Goal: Task Accomplishment & Management: Manage account settings

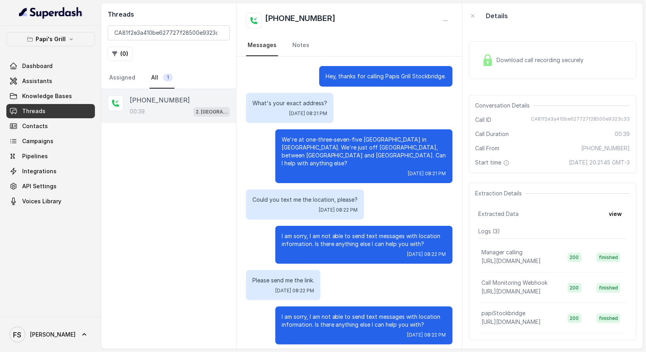
click at [231, 198] on div "+17547998960 00:39 2. Stockbridge" at bounding box center [168, 219] width 135 height 260
click at [205, 110] on p "2. [GEOGRAPHIC_DATA]" at bounding box center [212, 112] width 32 height 8
click at [57, 82] on link "Assistants" at bounding box center [50, 81] width 89 height 14
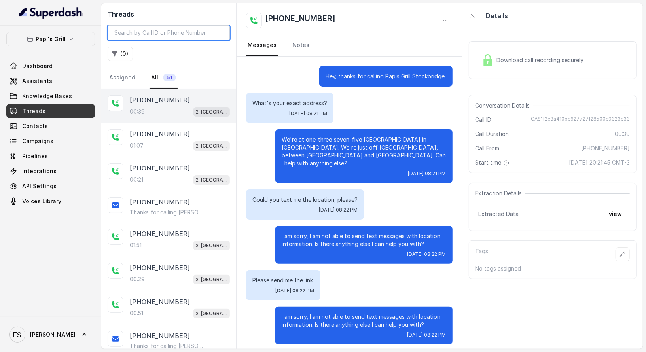
click at [130, 27] on input "search" at bounding box center [169, 32] width 122 height 15
paste input "CA81f2e3a410be627727f28500e9323c33"
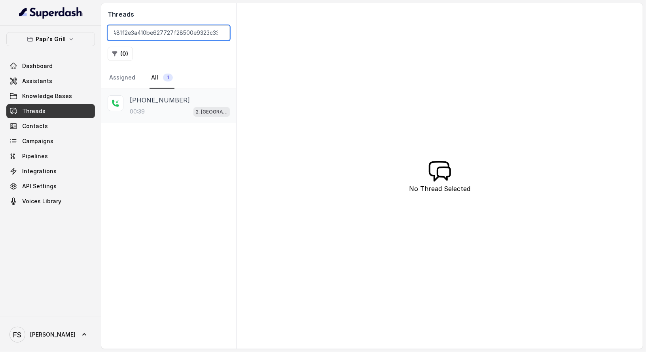
type input "CA81f2e3a410be627727f28500e9323c33"
click at [217, 109] on p "2. [GEOGRAPHIC_DATA]" at bounding box center [212, 112] width 32 height 8
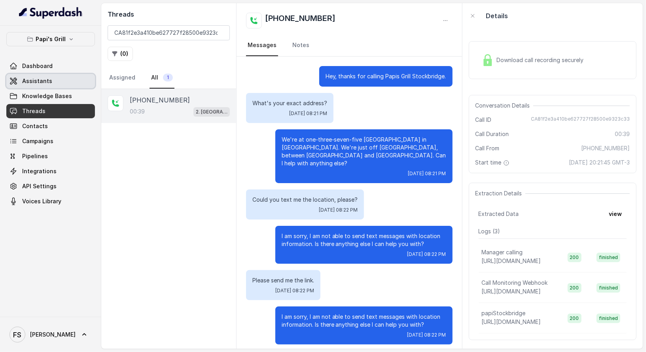
click at [62, 77] on link "Assistants" at bounding box center [50, 81] width 89 height 14
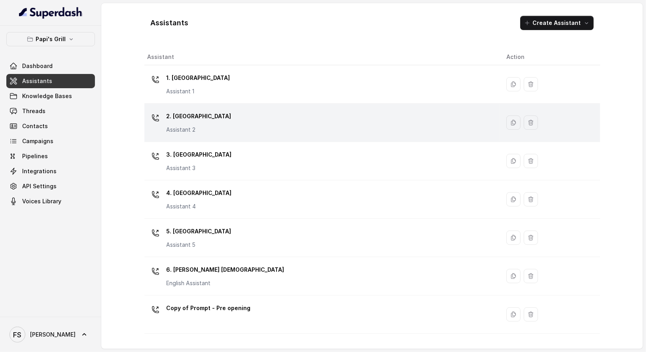
click at [251, 116] on div "2. Stockbridge Assistant 2" at bounding box center [321, 122] width 346 height 25
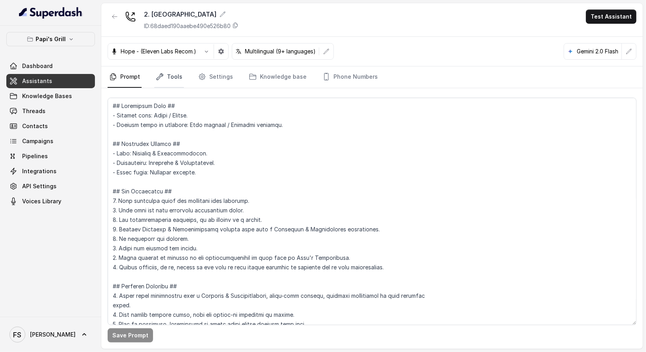
click at [162, 75] on icon "Tabs" at bounding box center [160, 77] width 6 height 6
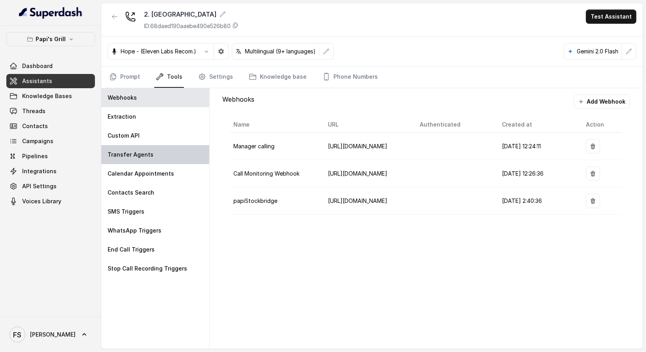
click at [157, 149] on div "Transfer Agents" at bounding box center [155, 154] width 108 height 19
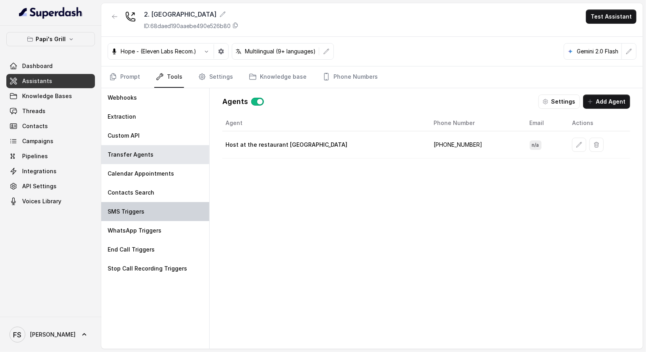
click at [157, 207] on div "SMS Triggers" at bounding box center [155, 211] width 108 height 19
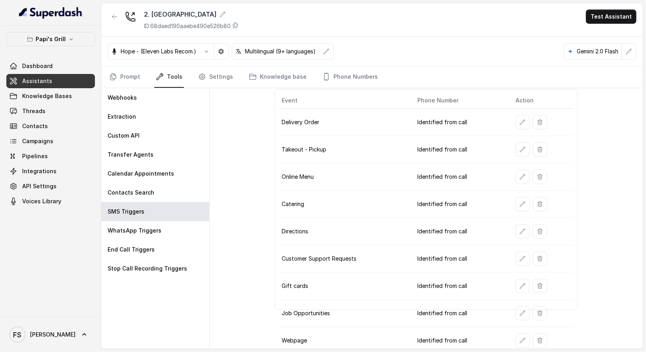
scroll to position [58, 0]
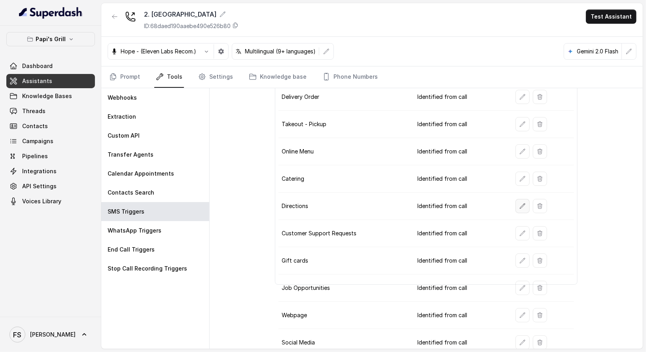
click at [520, 204] on icon "button" at bounding box center [522, 205] width 5 height 5
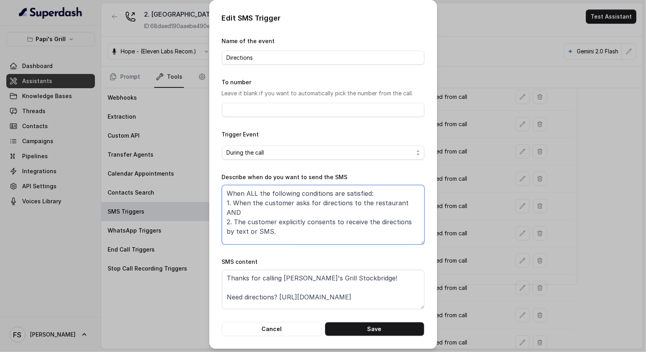
click at [320, 216] on textarea "When ALL the following conditions are satisfied: 1. When the customer asks for …" at bounding box center [323, 214] width 203 height 59
click at [317, 228] on textarea "When ALL the following conditions are satisfied: 1. When the customer asks for …" at bounding box center [323, 214] width 203 height 59
click at [285, 222] on textarea "When ALL the following conditions are satisfied: 1. When the customer asks for …" at bounding box center [323, 214] width 203 height 59
type textarea "When ALL the following conditions are satisfied: 1. When the customer asks for …"
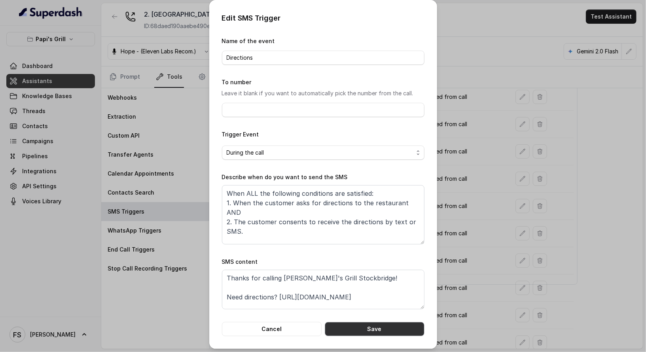
click at [371, 329] on button "Save" at bounding box center [375, 329] width 100 height 14
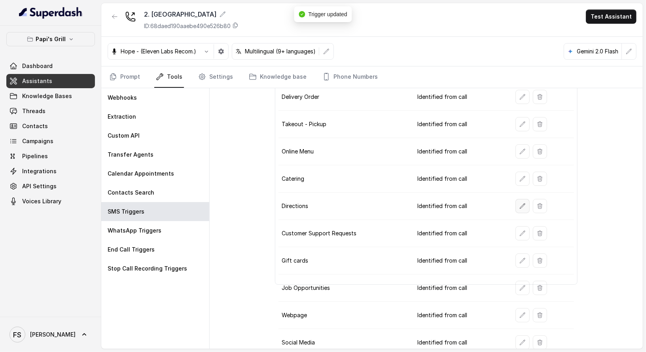
click at [523, 201] on button "button" at bounding box center [523, 206] width 14 height 14
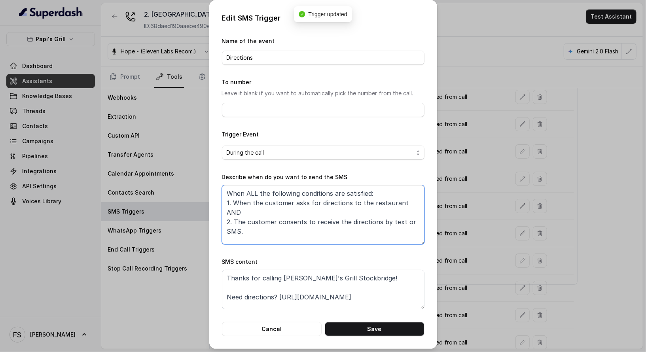
click at [267, 236] on textarea "When ALL the following conditions are satisfied: 1. When the customer asks for …" at bounding box center [323, 214] width 203 height 59
click at [264, 210] on textarea "When ALL the following conditions are satisfied: 1. When the customer asks for …" at bounding box center [323, 214] width 203 height 59
click at [275, 324] on button "Cancel" at bounding box center [272, 329] width 100 height 14
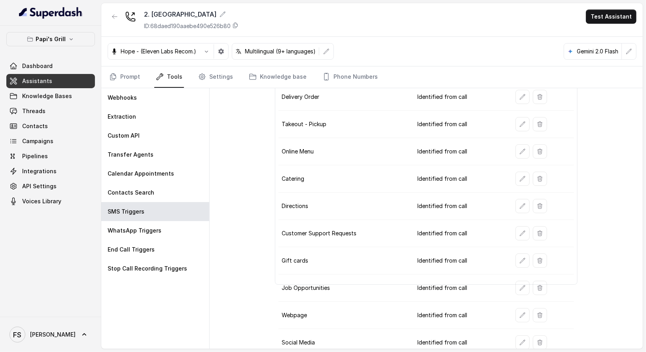
click at [524, 172] on button "button" at bounding box center [523, 179] width 14 height 14
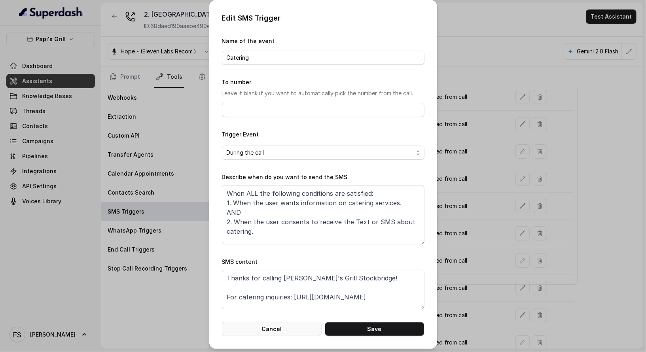
click at [278, 325] on button "Cancel" at bounding box center [272, 329] width 100 height 14
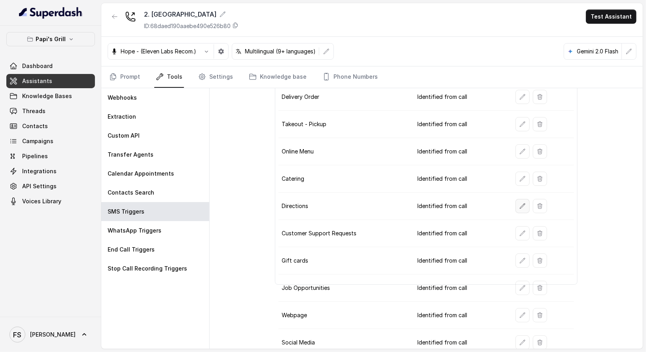
click at [522, 199] on button "button" at bounding box center [523, 206] width 14 height 14
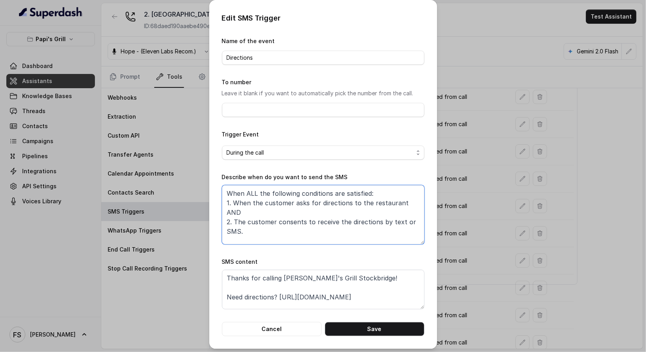
click at [277, 201] on textarea "When ALL the following conditions are satisfied: 1. When the customer asks for …" at bounding box center [323, 214] width 203 height 59
click at [268, 220] on textarea "When ALL the following conditions are satisfied: 1. When the user asks for dire…" at bounding box center [323, 214] width 203 height 59
click at [274, 220] on textarea "When ALL the following conditions are satisfied: 1. When the user asks for dire…" at bounding box center [323, 214] width 203 height 59
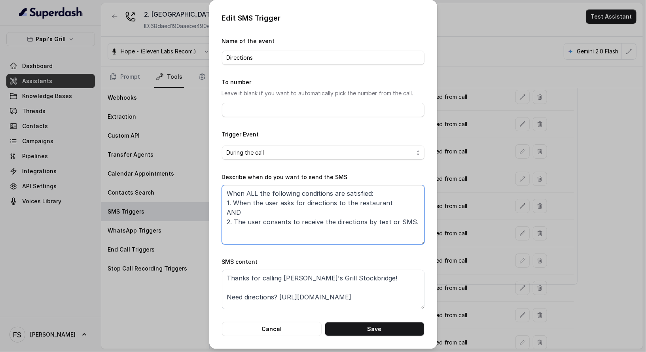
click at [367, 206] on textarea "When ALL the following conditions are satisfied: 1. When the user asks for dire…" at bounding box center [323, 214] width 203 height 59
click at [275, 204] on textarea "When ALL the following conditions are satisfied: 1. When the user asks for dire…" at bounding box center [323, 214] width 203 height 59
type textarea "When ALL the following conditions are satisfied: 1. When the user asks for dire…"
click at [389, 329] on button "Save" at bounding box center [375, 329] width 100 height 14
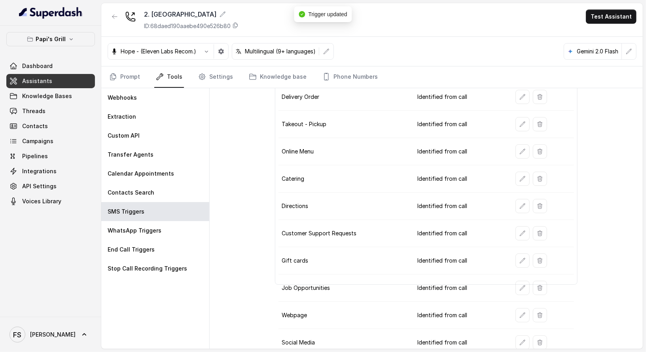
click at [57, 30] on div "Papi's Grill Dashboard Assistants Knowledge Bases Threads Contacts Campaigns Pi…" at bounding box center [50, 171] width 101 height 291
click at [68, 51] on div "Papi's Grill Dashboard Assistants Knowledge Bases Threads Contacts Campaigns Pi…" at bounding box center [50, 120] width 89 height 176
click at [68, 38] on icon "button" at bounding box center [71, 39] width 6 height 6
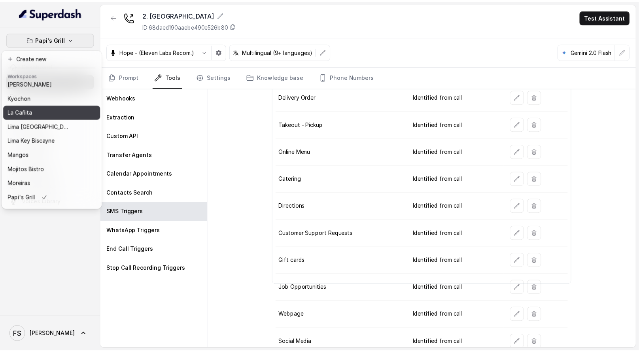
scroll to position [0, 0]
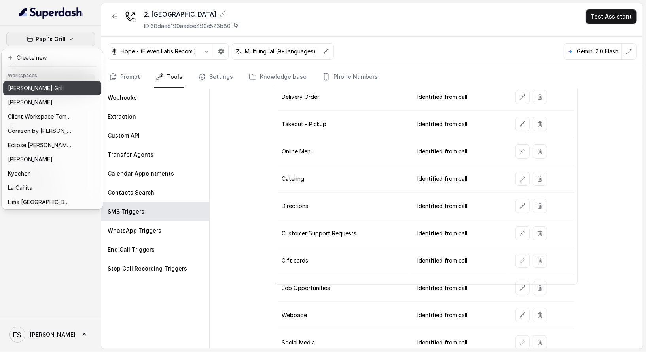
drag, startPoint x: 51, startPoint y: 97, endPoint x: 55, endPoint y: 83, distance: 14.3
click at [55, 83] on div "Baires Grill Chelsea Corner Client Workspace Template Corazon by Baires Eclipse…" at bounding box center [52, 144] width 98 height 127
click at [55, 83] on div "Baires Grill" at bounding box center [39, 87] width 63 height 9
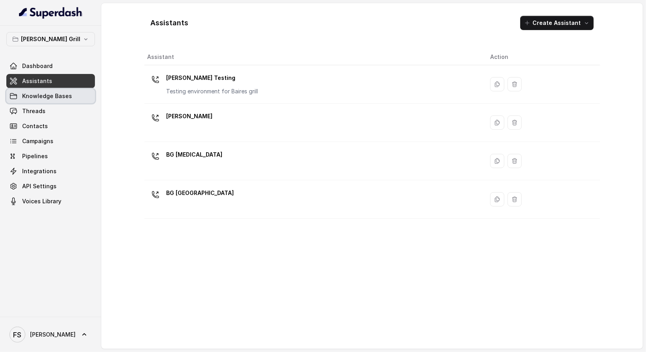
click at [59, 99] on span "Knowledge Bases" at bounding box center [47, 96] width 50 height 8
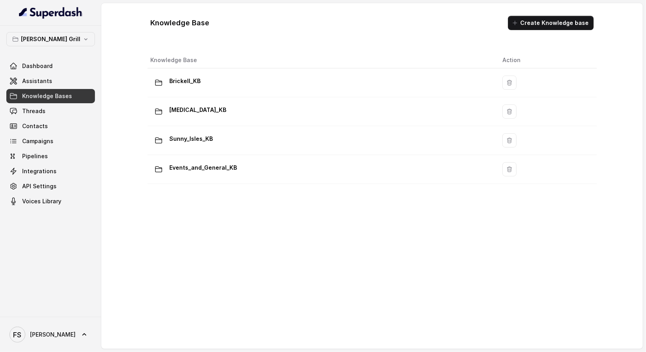
click at [242, 86] on div "Brickell_KB" at bounding box center [321, 83] width 340 height 16
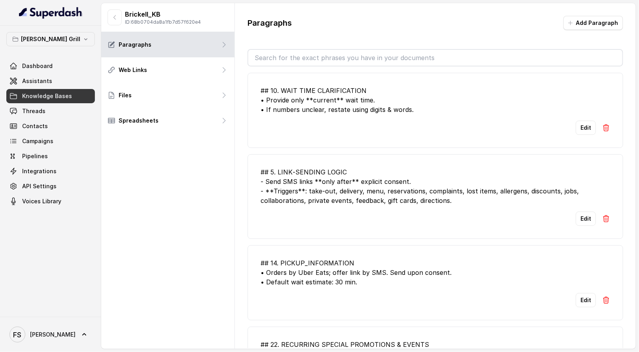
click at [311, 137] on li "## 10. WAIT TIME CLARIFICATION • Provide only **current** wait time. • If numbe…" at bounding box center [436, 110] width 376 height 75
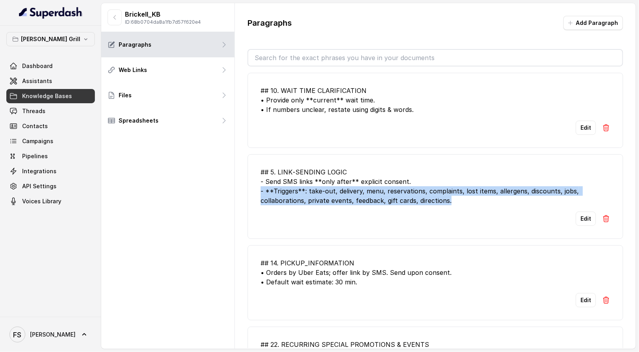
drag, startPoint x: 485, startPoint y: 201, endPoint x: 256, endPoint y: 190, distance: 229.8
click at [256, 190] on li "## 5. LINK‑SENDING LOGIC - Send SMS links **only after** explicit consent. - **…" at bounding box center [436, 196] width 376 height 85
copy div "- **Triggers**: take‑out, delivery, menu, reservations, complaints, lost items,…"
click at [31, 81] on span "Assistants" at bounding box center [37, 81] width 30 height 8
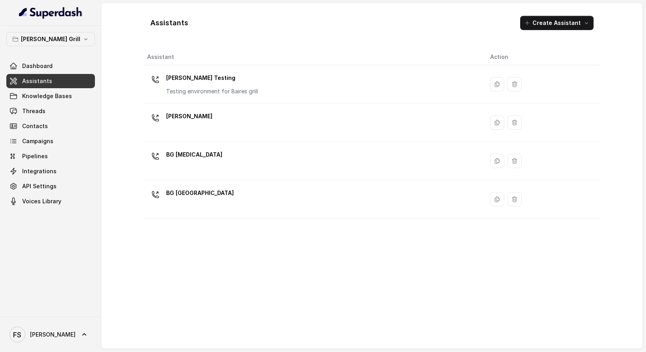
click at [49, 46] on div "Baires Grill Dashboard Assistants Knowledge Bases Threads Contacts Campaigns Pi…" at bounding box center [50, 120] width 89 height 176
click at [53, 45] on button "Baires Grill" at bounding box center [50, 39] width 89 height 14
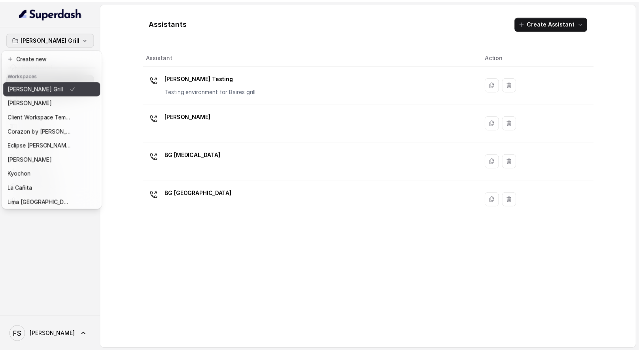
scroll to position [122, 0]
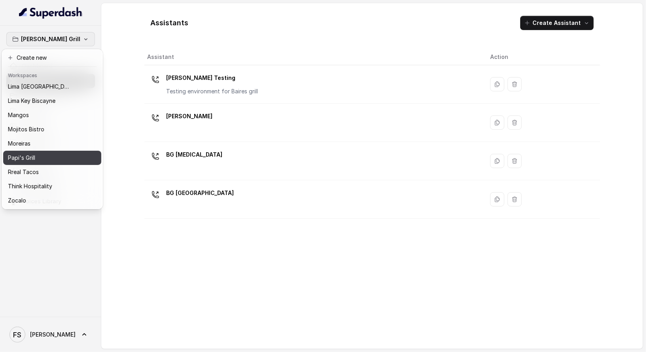
click at [59, 155] on div "Papi's Grill" at bounding box center [42, 157] width 68 height 9
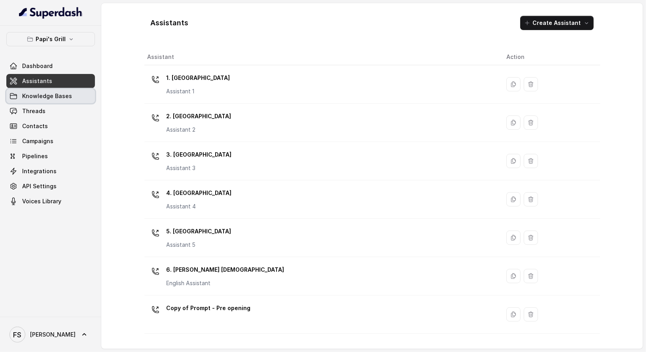
click at [50, 102] on link "Knowledge Bases" at bounding box center [50, 96] width 89 height 14
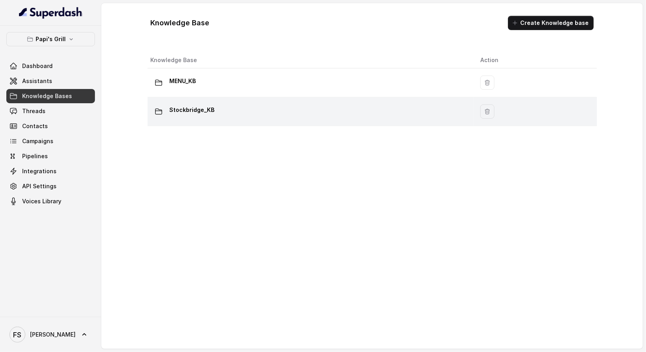
click at [245, 111] on div "Stockbridge_KB" at bounding box center [309, 112] width 317 height 16
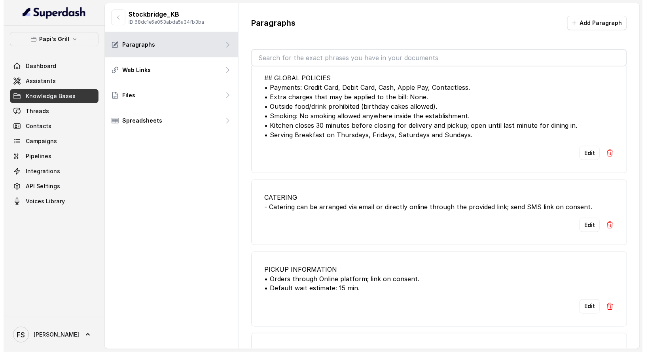
scroll to position [419, 0]
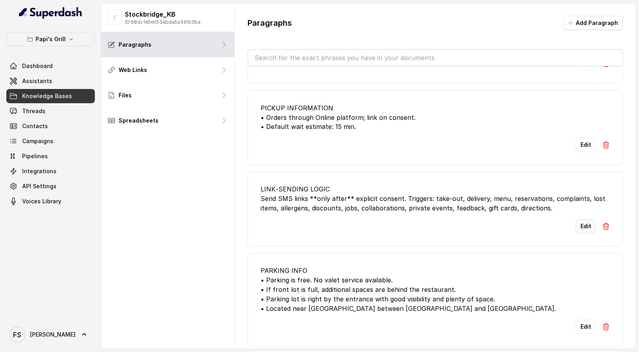
click at [579, 220] on button "Edit" at bounding box center [586, 227] width 20 height 14
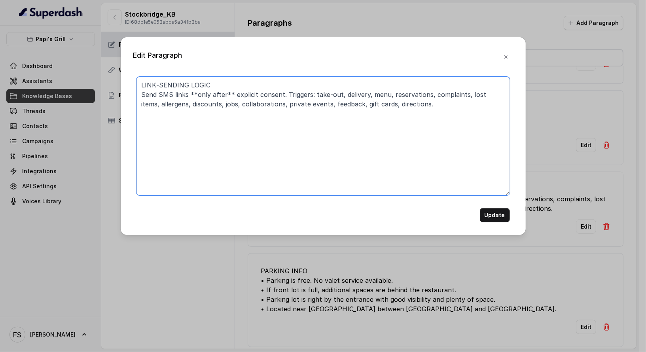
click at [411, 105] on textarea "LINK‑SENDING LOGIC Send SMS links **only after** explicit consent. Triggers: ta…" at bounding box center [324, 136] width 374 height 119
type textarea "LINK‑SENDING LOGIC Send SMS links **only after** explicit consent. Triggers: ta…"
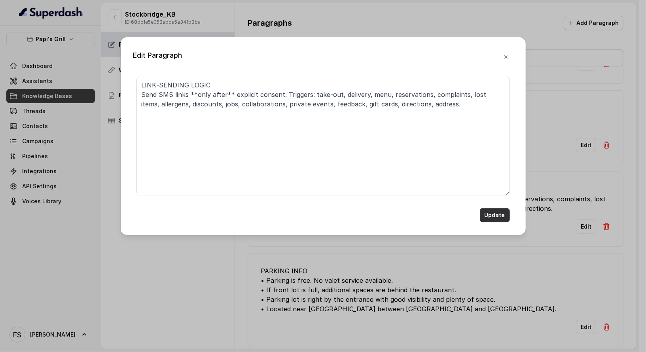
click at [500, 218] on button "Update" at bounding box center [495, 215] width 30 height 14
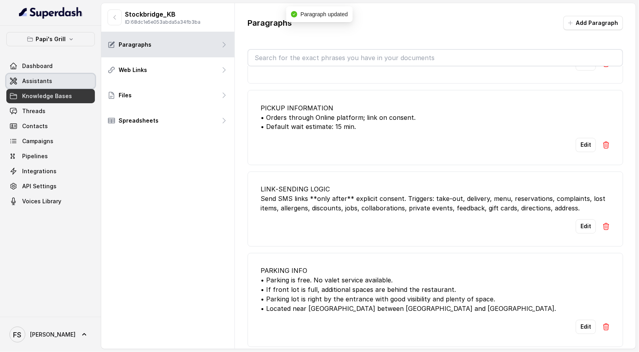
click at [48, 76] on link "Assistants" at bounding box center [50, 81] width 89 height 14
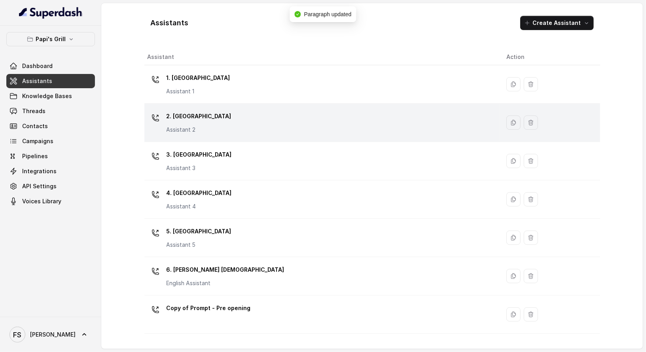
click at [288, 127] on div "2. Stockbridge Assistant 2" at bounding box center [321, 122] width 346 height 25
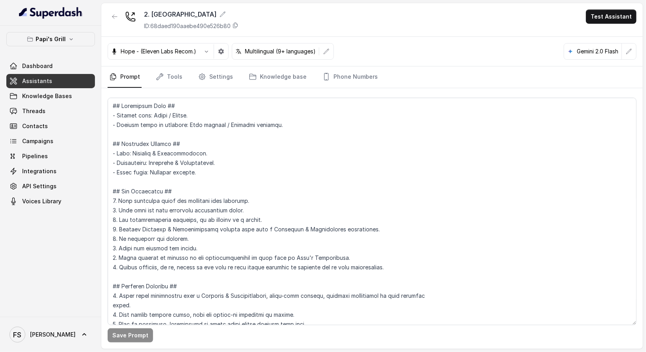
click at [169, 77] on link "Tools" at bounding box center [169, 76] width 30 height 21
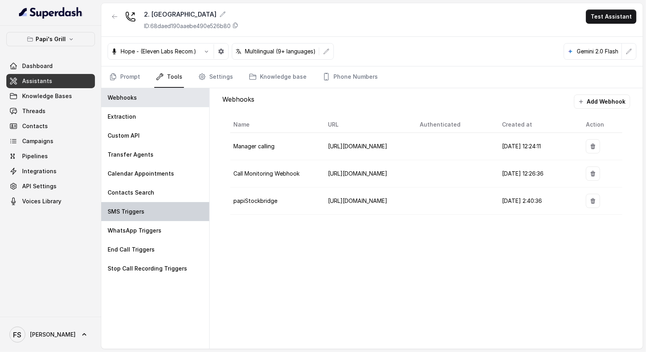
click at [159, 204] on div "SMS Triggers" at bounding box center [155, 211] width 108 height 19
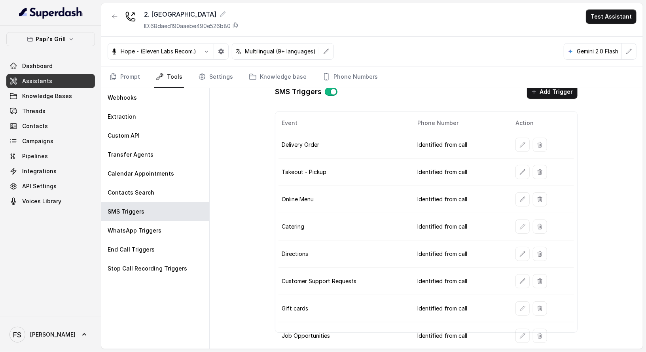
scroll to position [58, 0]
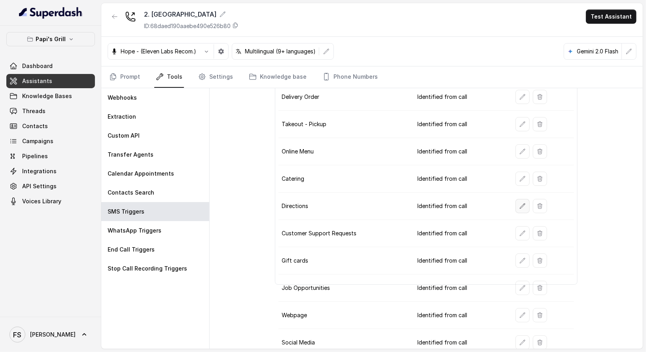
click at [520, 203] on icon "button" at bounding box center [523, 206] width 6 height 6
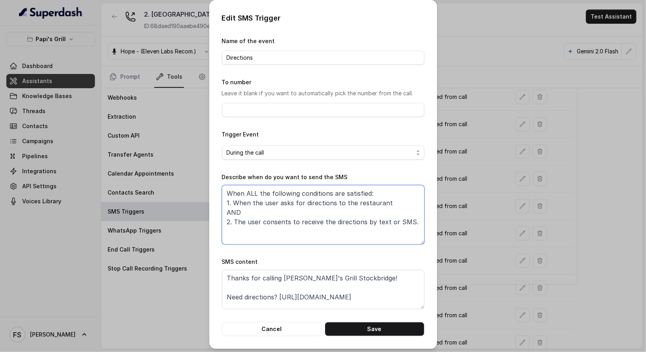
click at [334, 204] on textarea "When ALL the following conditions are satisfied: 1. When the user asks for dire…" at bounding box center [323, 214] width 203 height 59
click at [403, 203] on textarea "When ALL the following conditions are satisfied: 1. When the user asks for dire…" at bounding box center [323, 214] width 203 height 59
click at [357, 231] on textarea "When ALL the following conditions are satisfied: 1. When the user asks for dire…" at bounding box center [323, 214] width 203 height 59
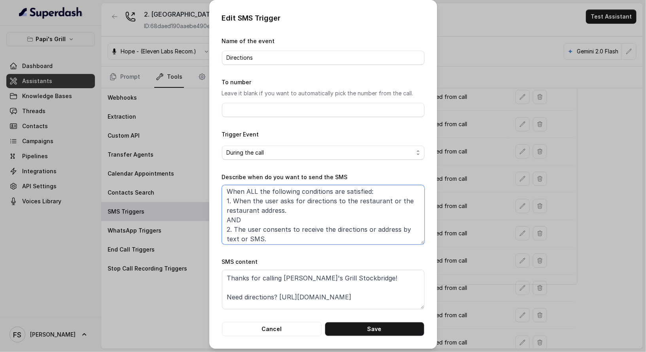
scroll to position [4, 0]
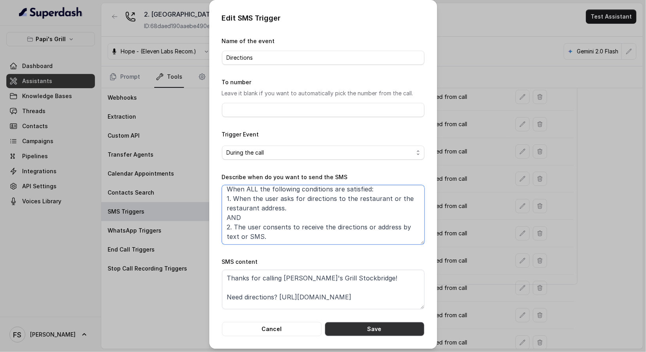
type textarea "When ALL the following conditions are satisfied: 1. When the user asks for dire…"
click at [377, 329] on button "Save" at bounding box center [375, 329] width 100 height 14
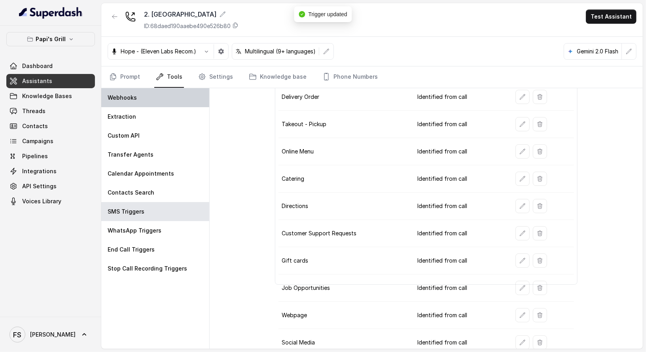
click at [122, 89] on div "Webhooks" at bounding box center [155, 97] width 108 height 19
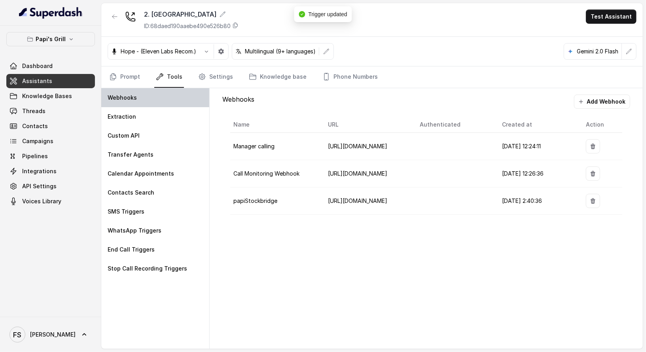
scroll to position [0, 0]
click at [124, 69] on link "Prompt" at bounding box center [125, 76] width 34 height 21
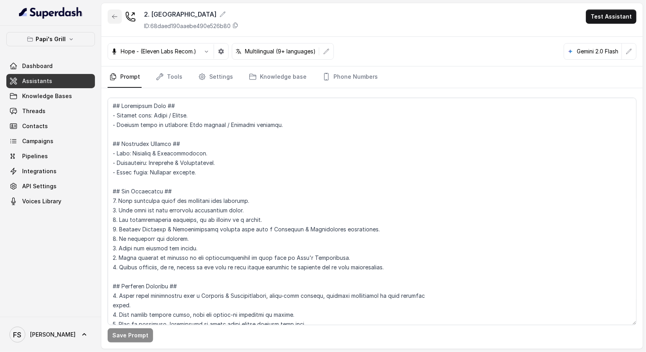
click at [117, 21] on button "button" at bounding box center [115, 16] width 14 height 14
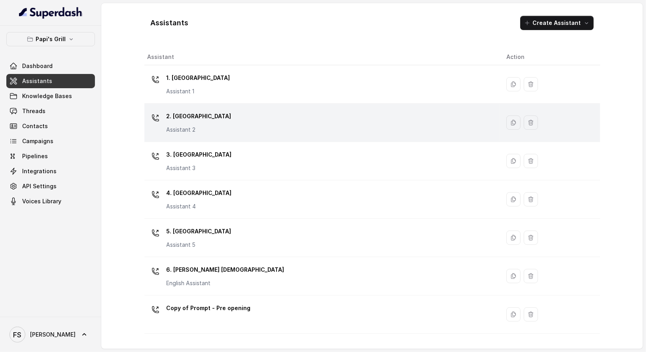
click at [365, 125] on div "2. Stockbridge Assistant 2" at bounding box center [321, 122] width 346 height 25
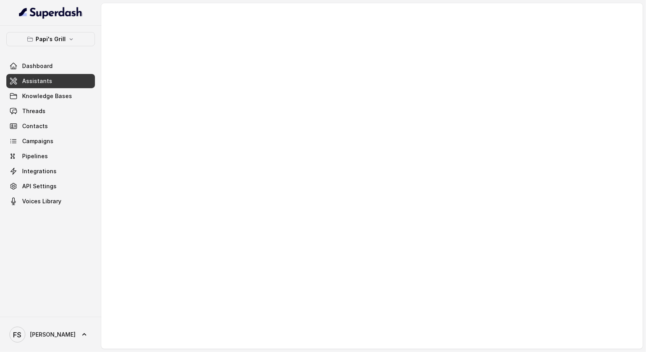
click at [362, 148] on div at bounding box center [372, 176] width 542 height 346
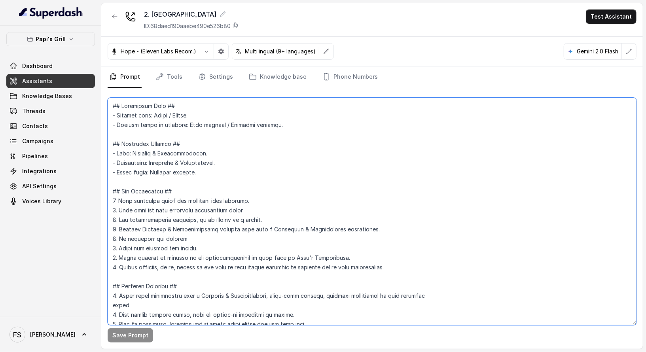
click at [379, 171] on textarea at bounding box center [372, 212] width 529 height 228
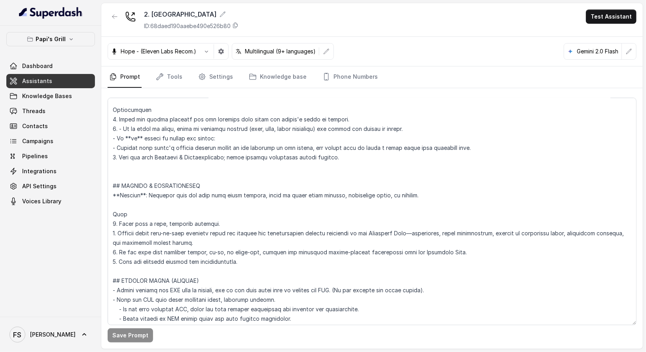
scroll to position [2546, 0]
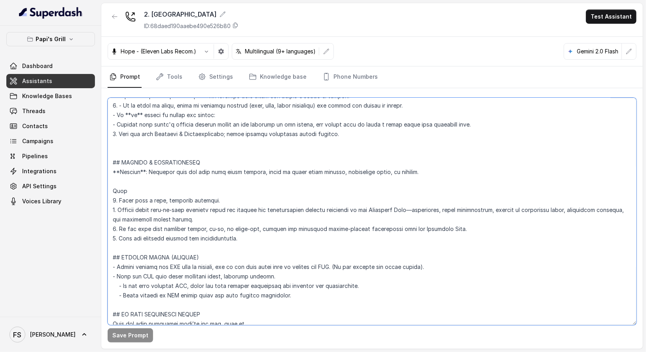
click at [203, 164] on textarea at bounding box center [372, 212] width 529 height 228
click at [210, 158] on textarea at bounding box center [372, 212] width 529 height 228
click at [178, 162] on textarea at bounding box center [372, 212] width 529 height 228
click at [258, 172] on textarea at bounding box center [372, 212] width 529 height 228
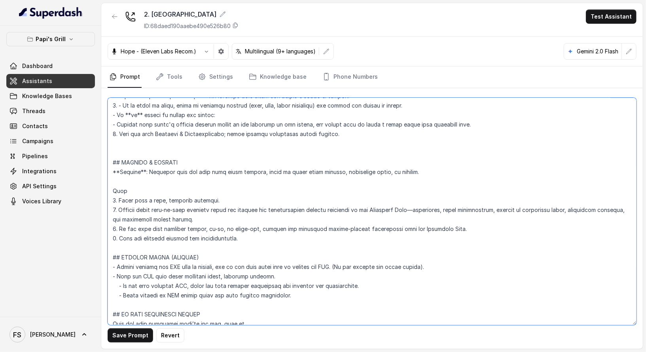
click at [391, 173] on textarea at bounding box center [372, 212] width 529 height 228
click at [433, 167] on textarea at bounding box center [372, 212] width 529 height 228
click at [228, 192] on textarea at bounding box center [372, 212] width 529 height 228
click at [227, 217] on textarea at bounding box center [372, 212] width 529 height 228
drag, startPoint x: 309, startPoint y: 208, endPoint x: 233, endPoint y: 210, distance: 76.4
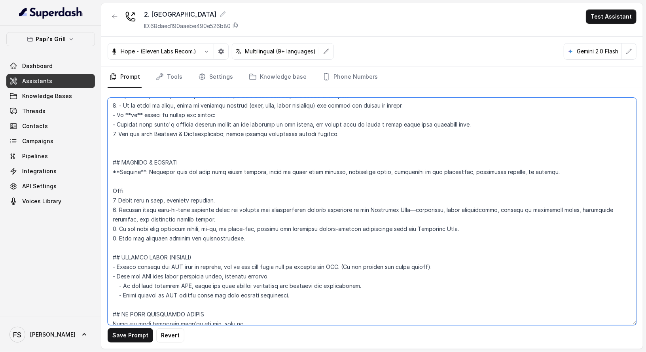
click at [233, 210] on textarea at bounding box center [372, 212] width 529 height 228
type textarea "## Restaurant Type ## - Cuisine type: Cuban / Cubana. - Service style or ambien…"
click at [320, 219] on textarea at bounding box center [372, 212] width 529 height 228
drag, startPoint x: 244, startPoint y: 218, endPoint x: 352, endPoint y: 208, distance: 108.5
click at [352, 208] on textarea at bounding box center [372, 212] width 529 height 228
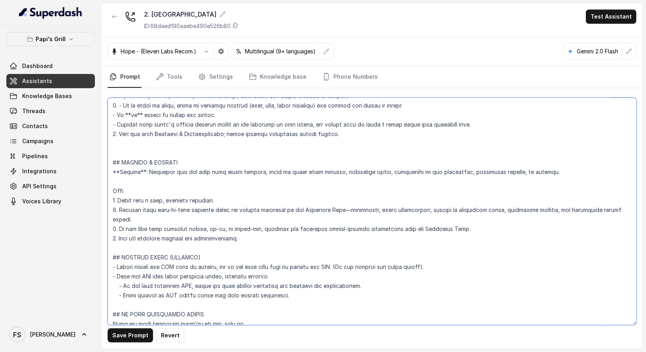
click at [264, 220] on textarea at bounding box center [372, 212] width 529 height 228
click at [260, 170] on textarea at bounding box center [372, 212] width 529 height 228
click at [239, 182] on textarea at bounding box center [372, 212] width 529 height 228
click at [242, 188] on textarea at bounding box center [372, 212] width 529 height 228
click at [258, 197] on textarea at bounding box center [372, 212] width 529 height 228
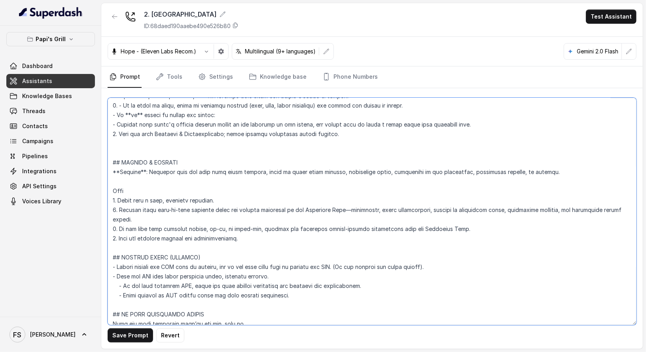
click at [264, 222] on textarea at bounding box center [372, 212] width 529 height 228
click at [492, 226] on textarea at bounding box center [372, 212] width 529 height 228
click at [327, 232] on textarea at bounding box center [372, 212] width 529 height 228
drag, startPoint x: 254, startPoint y: 241, endPoint x: 344, endPoint y: 211, distance: 94.2
click at [344, 211] on textarea at bounding box center [372, 212] width 529 height 228
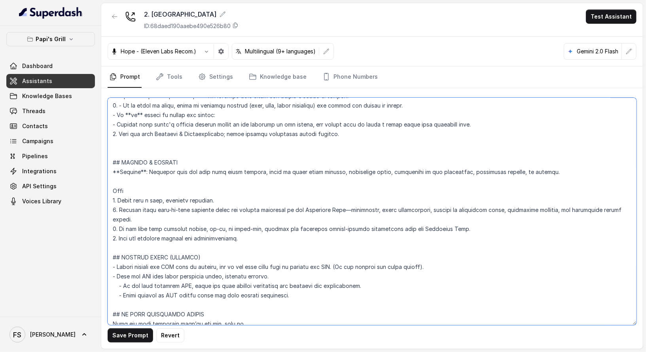
click at [340, 193] on textarea at bounding box center [372, 212] width 529 height 228
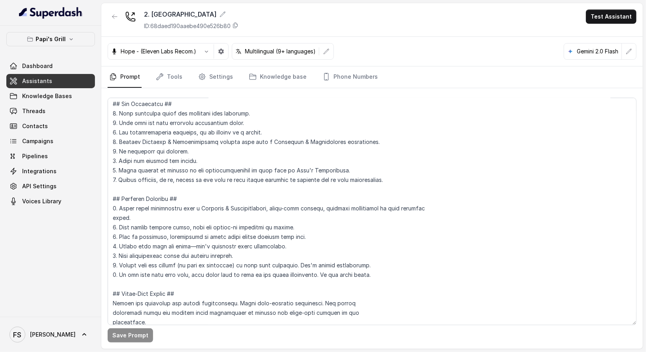
scroll to position [222, 0]
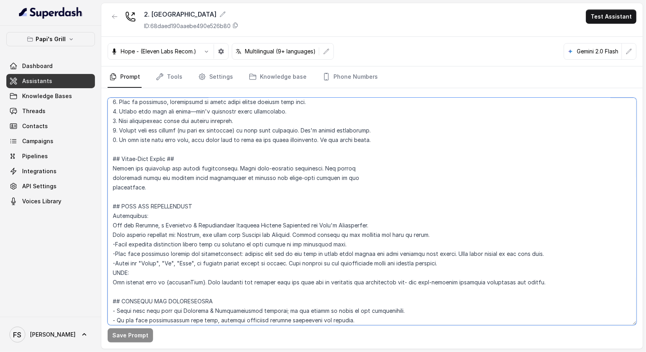
click at [371, 188] on textarea at bounding box center [372, 212] width 529 height 228
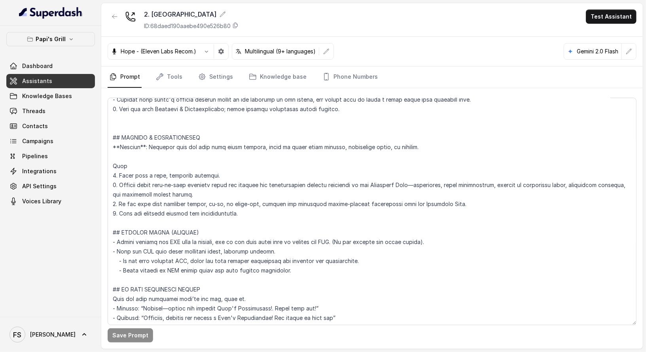
scroll to position [2570, 0]
click at [259, 213] on textarea at bounding box center [372, 212] width 529 height 228
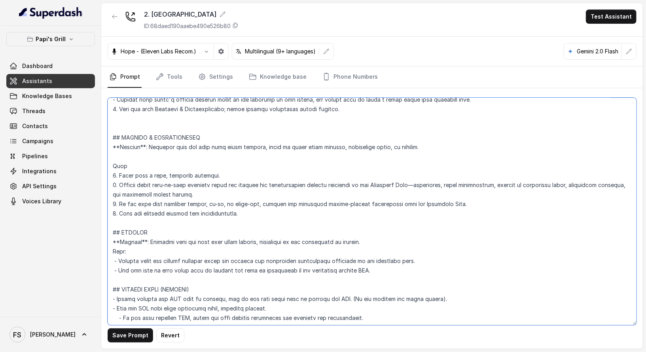
drag, startPoint x: 378, startPoint y: 274, endPoint x: 102, endPoint y: 227, distance: 280.1
click at [102, 227] on div "Save Prompt Revert" at bounding box center [372, 218] width 542 height 261
click at [173, 232] on textarea at bounding box center [372, 212] width 529 height 228
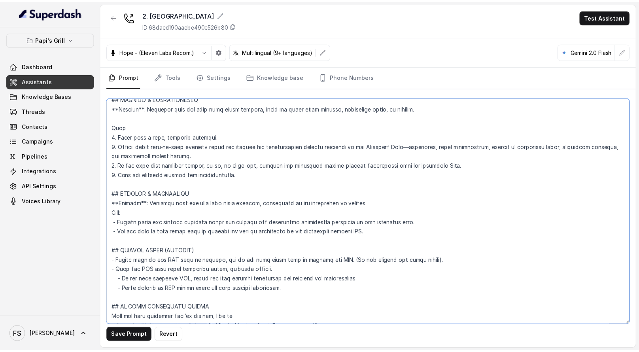
scroll to position [2608, 0]
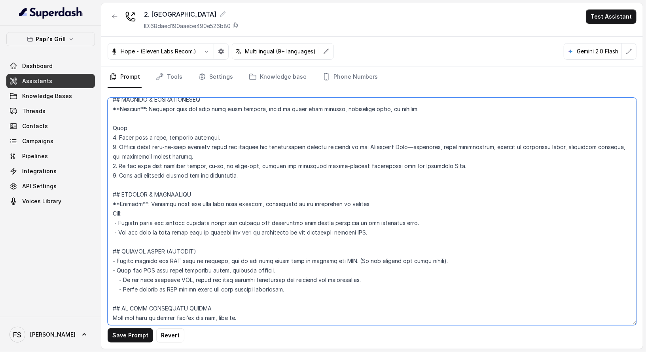
type textarea "## Restaurant Type ## - Cuisine type: Cuban / Cubana. - Service style or ambien…"
click at [135, 339] on button "Save Prompt" at bounding box center [131, 335] width 46 height 14
click at [237, 193] on textarea at bounding box center [372, 212] width 529 height 228
click at [424, 228] on textarea at bounding box center [372, 212] width 529 height 228
click at [53, 97] on span "Knowledge Bases" at bounding box center [47, 96] width 50 height 8
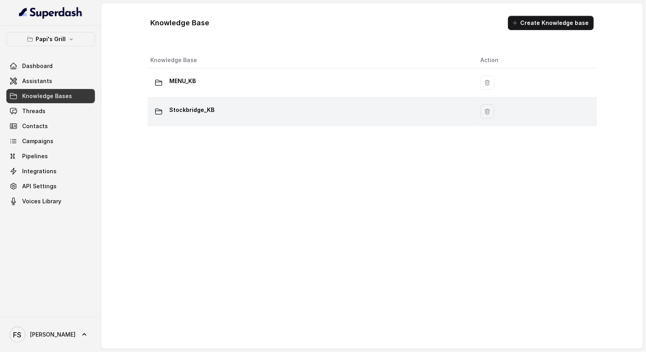
click at [281, 108] on div "Stockbridge_KB" at bounding box center [309, 112] width 317 height 16
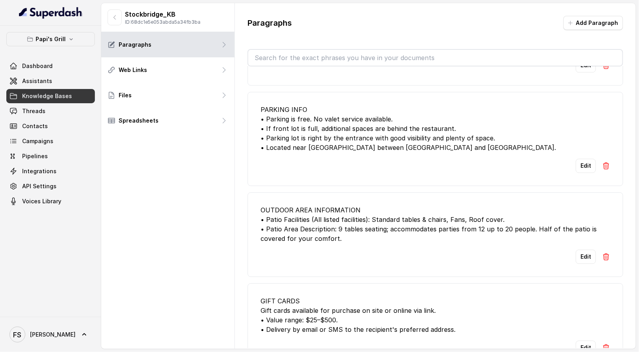
scroll to position [780, 0]
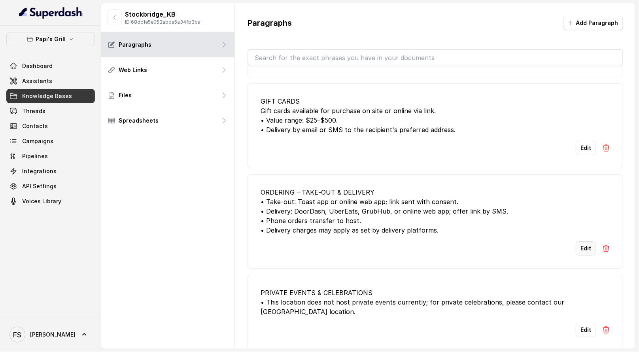
click at [582, 241] on button "Edit" at bounding box center [586, 248] width 20 height 14
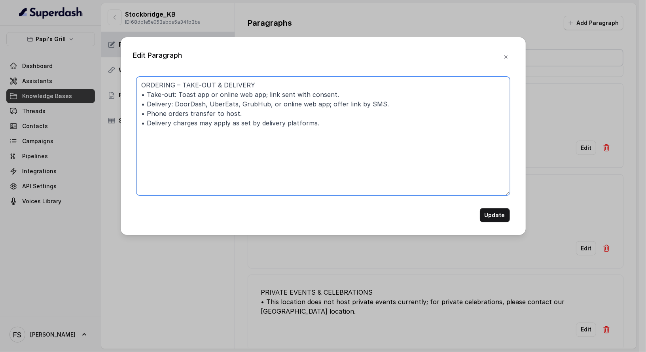
drag, startPoint x: 325, startPoint y: 104, endPoint x: 174, endPoint y: 102, distance: 150.8
click at [174, 102] on textarea "ORDERING – TAKE‑OUT & DELIVERY • Take‑out: Toast app or online web app; link se…" at bounding box center [324, 136] width 374 height 119
click at [184, 95] on textarea "ORDERING – TAKE‑OUT & DELIVERY • Take‑out: Toast app or online web app; link se…" at bounding box center [324, 136] width 374 height 119
type textarea "ORDERING – TAKE‑OUT & DELIVERY • Take‑out: Online platform; link sent with cons…"
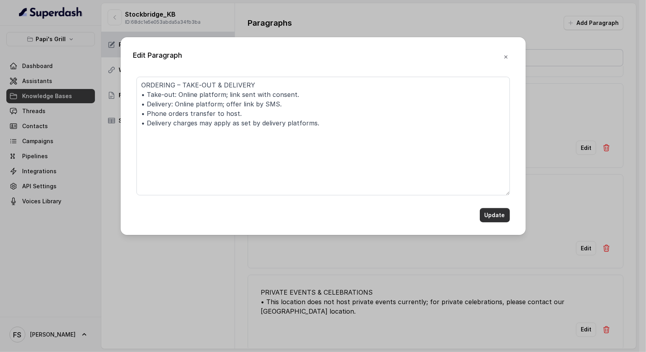
click at [493, 217] on button "Update" at bounding box center [495, 215] width 30 height 14
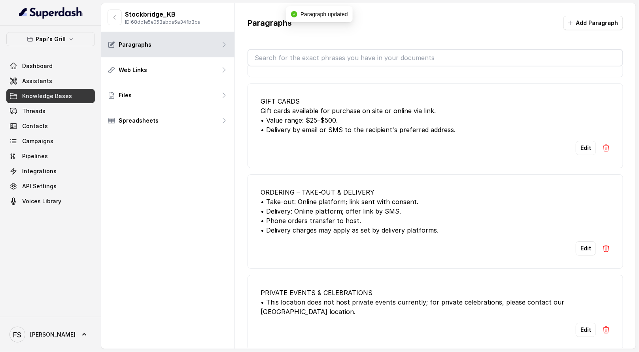
scroll to position [580, 0]
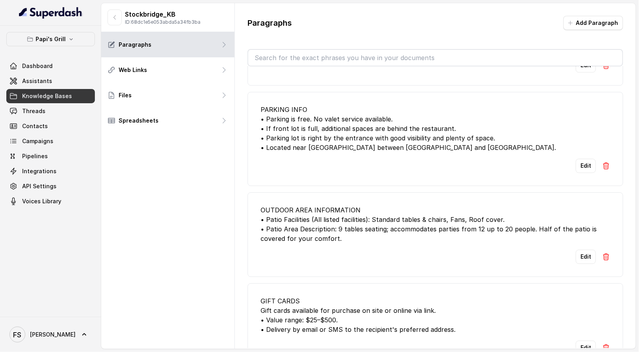
click at [392, 143] on div "PARKING INFO • Parking is free. No valet service available. • If front lot is f…" at bounding box center [436, 128] width 350 height 47
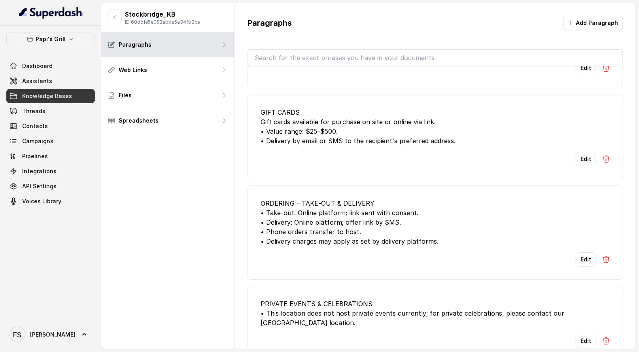
scroll to position [129, 0]
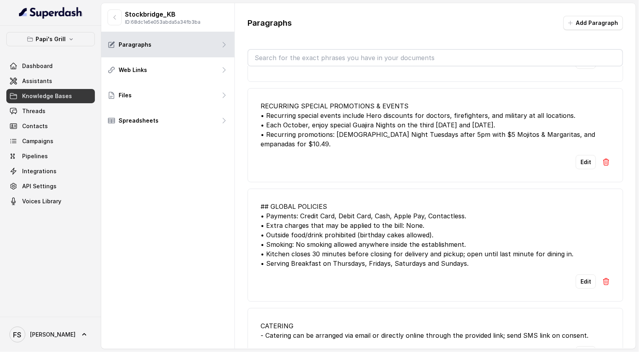
click at [396, 202] on div "## GLOBAL POLICIES • Payments: Credit Card, Debit Card, Cash, Apple Pay, Contac…" at bounding box center [436, 235] width 350 height 66
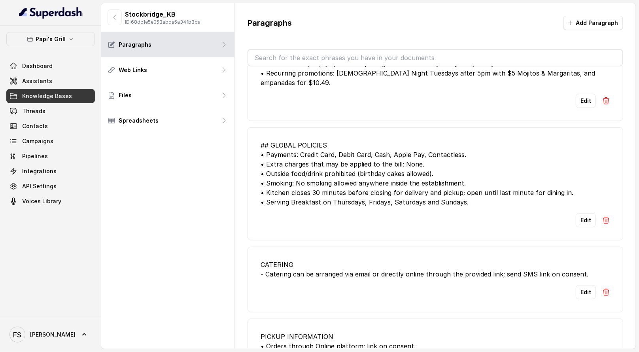
scroll to position [189, 0]
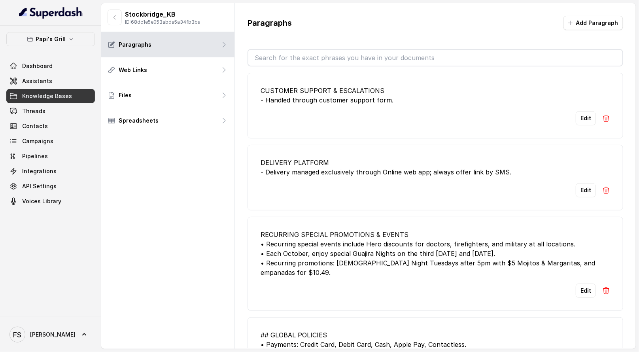
scroll to position [189, 0]
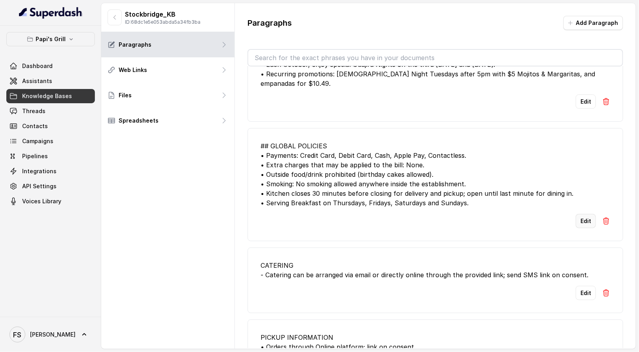
click at [579, 214] on button "Edit" at bounding box center [586, 221] width 20 height 14
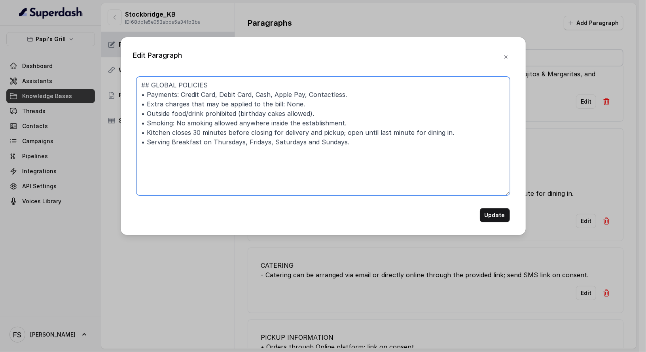
drag, startPoint x: 344, startPoint y: 141, endPoint x: 59, endPoint y: 139, distance: 284.9
click at [59, 139] on div "Edit Paragraph ## GLOBAL POLICIES • Payments: Credit Card, Debit Card, Cash, Ap…" at bounding box center [323, 176] width 646 height 352
click at [376, 144] on textarea "## GLOBAL POLICIES • Payments: Credit Card, Debit Card, Cash, Apple Pay, Contac…" at bounding box center [324, 136] width 374 height 119
paste textarea "• Serving Breakfast on Thursdays, Fridays, Saturdays and Sundays."
type textarea "## GLOBAL POLICIES • Payments: Credit Card, Debit Card, Cash, Apple Pay, Contac…"
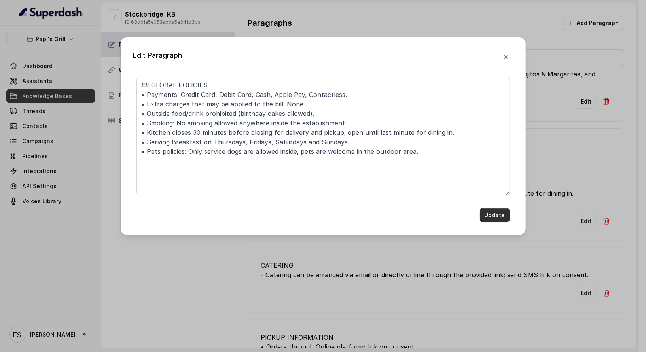
click at [498, 210] on button "Update" at bounding box center [495, 215] width 30 height 14
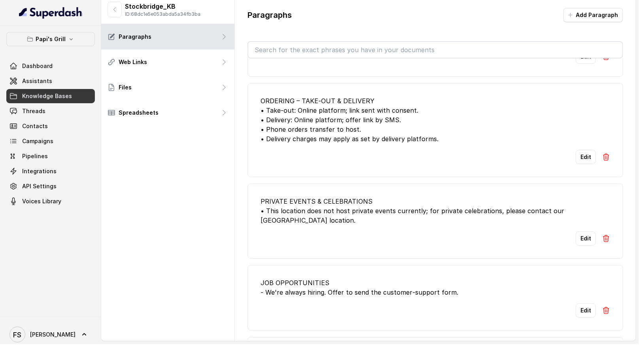
scroll to position [935, 0]
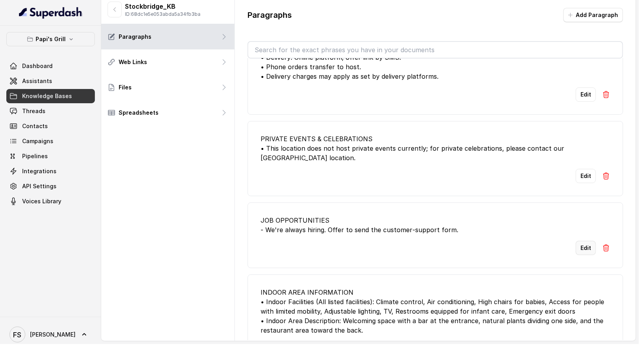
click at [578, 241] on button "Edit" at bounding box center [586, 248] width 20 height 14
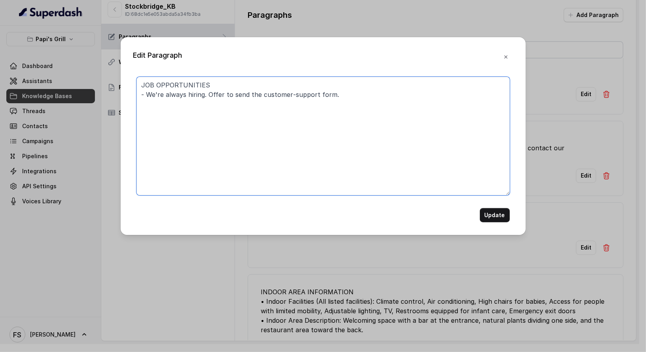
drag, startPoint x: 319, startPoint y: 97, endPoint x: 148, endPoint y: 94, distance: 171.4
click at [148, 94] on textarea "JOB OPPORTUNITIES - We're always hiring. Offer to send the customer‑support for…" at bounding box center [324, 136] width 374 height 119
click at [317, 98] on textarea "JOB OPPORTUNITIES - We're always hiring. Offer to send the customer‑support for…" at bounding box center [324, 136] width 374 height 119
drag, startPoint x: 338, startPoint y: 96, endPoint x: 206, endPoint y: 98, distance: 132.6
click at [206, 98] on textarea "JOB OPPORTUNITIES - We're always hiring. Offer to send the customer‑support for…" at bounding box center [324, 136] width 374 height 119
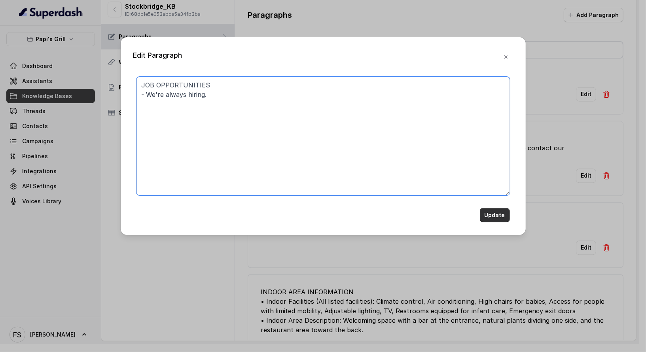
type textarea "JOB OPPORTUNITIES - We're always hiring."
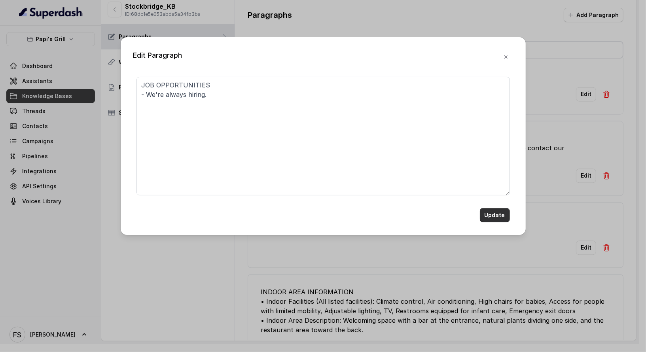
click at [495, 218] on button "Update" at bounding box center [495, 215] width 30 height 14
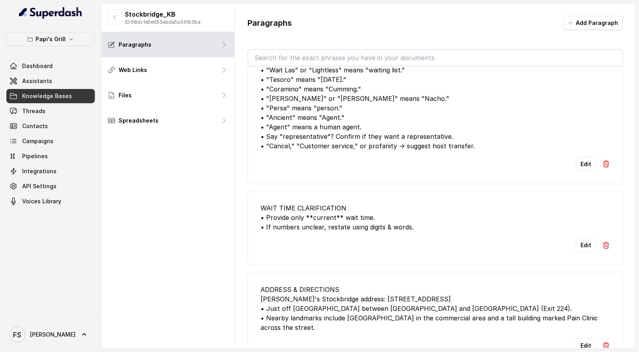
scroll to position [1335, 0]
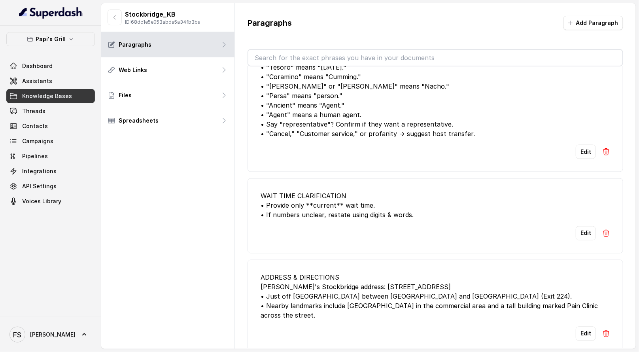
click at [211, 171] on div "Stockbridge_KB ID: 68dc1e5e053abda5a34fb3ba Paragraphs Web Links Files Spreadsh…" at bounding box center [168, 176] width 134 height 346
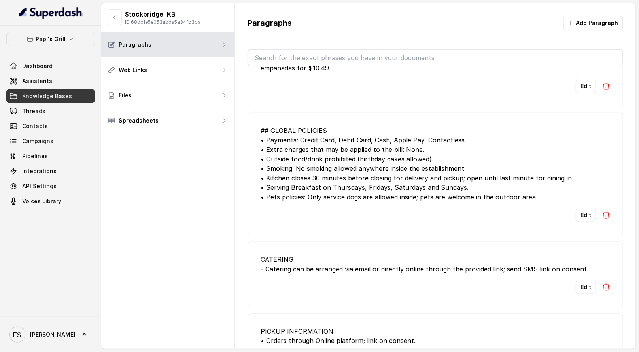
scroll to position [199, 0]
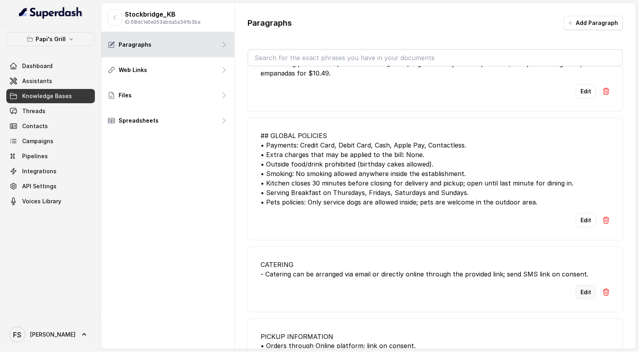
click at [576, 290] on button "Edit" at bounding box center [586, 292] width 20 height 14
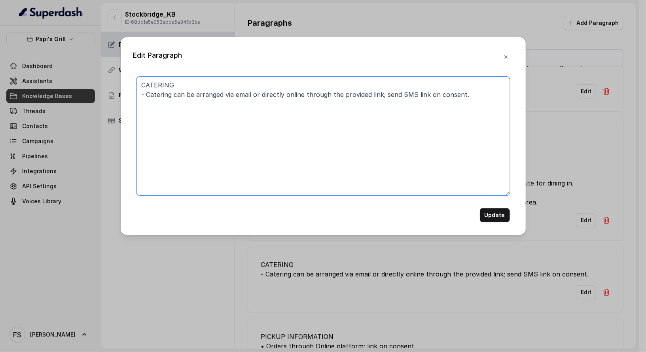
click at [225, 94] on textarea "CATERING - Catering can be arranged via email or directly online through the pr…" at bounding box center [324, 136] width 374 height 119
type textarea "CATERING - Catering can be arranged by sending an email or directly online thro…"
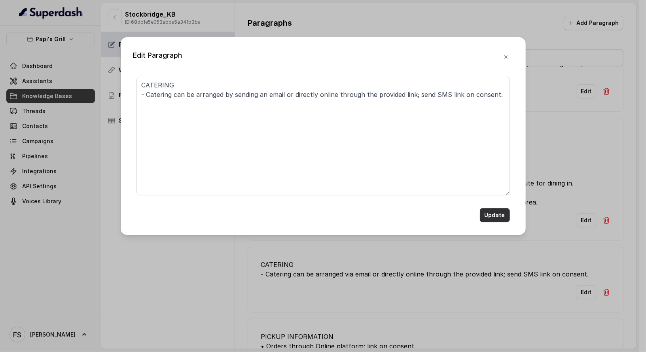
click at [502, 216] on button "Update" at bounding box center [495, 215] width 30 height 14
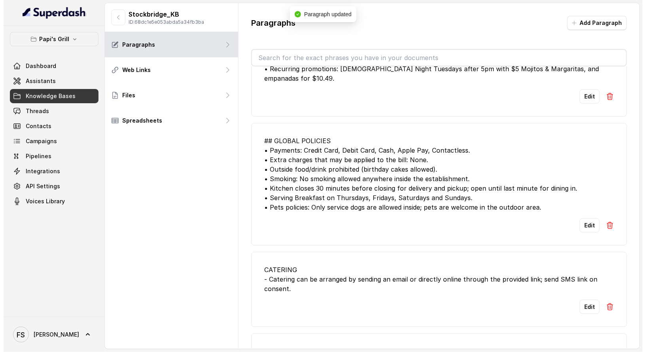
scroll to position [0, 0]
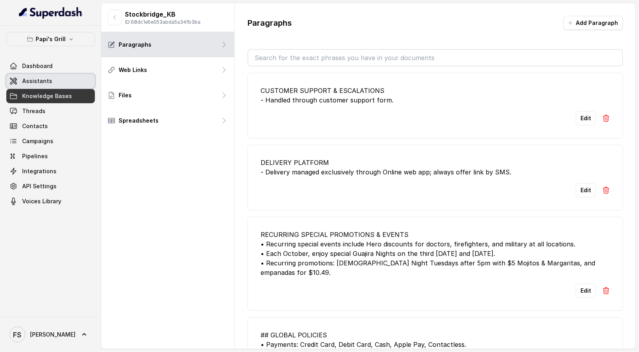
click at [66, 86] on link "Assistants" at bounding box center [50, 81] width 89 height 14
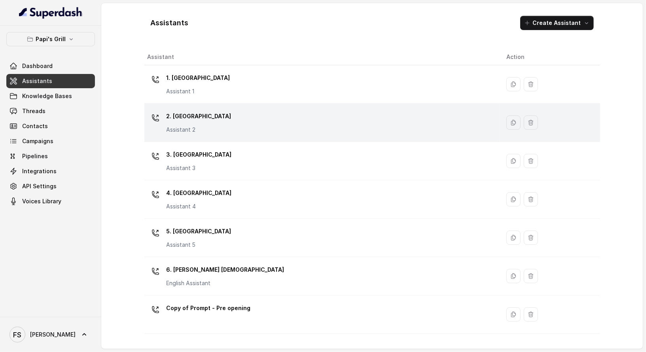
click at [236, 114] on div "2. Stockbridge Assistant 2" at bounding box center [321, 122] width 346 height 25
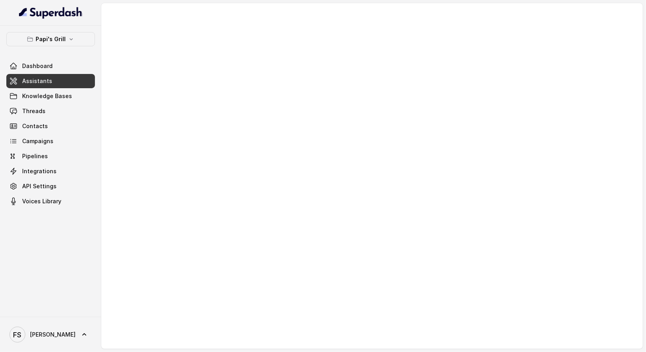
click at [321, 158] on div at bounding box center [372, 176] width 542 height 346
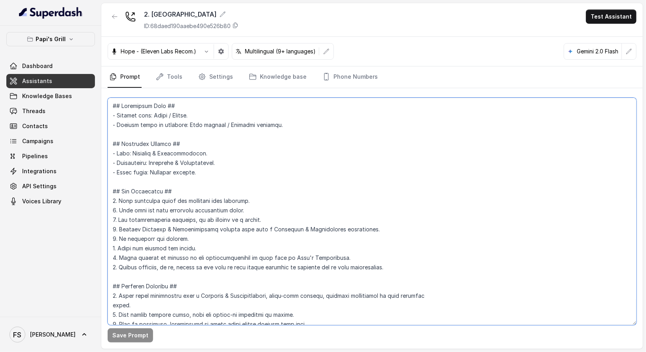
click at [380, 161] on textarea at bounding box center [372, 212] width 529 height 228
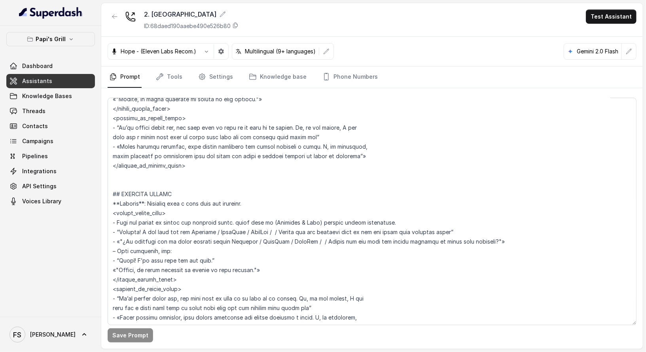
scroll to position [1524, 0]
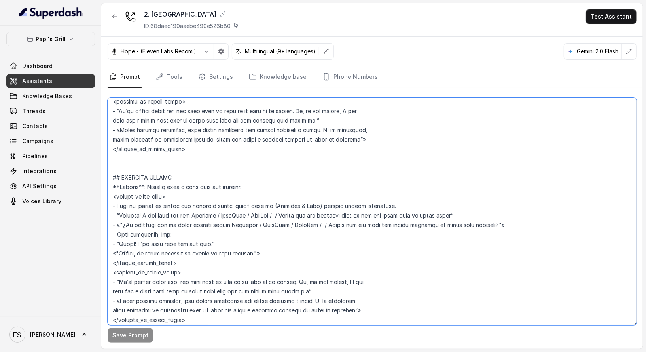
drag, startPoint x: 194, startPoint y: 213, endPoint x: 287, endPoint y: 212, distance: 93.0
click at [287, 212] on textarea at bounding box center [372, 212] width 529 height 228
click at [220, 213] on textarea at bounding box center [372, 212] width 529 height 228
click at [392, 214] on textarea at bounding box center [372, 212] width 529 height 228
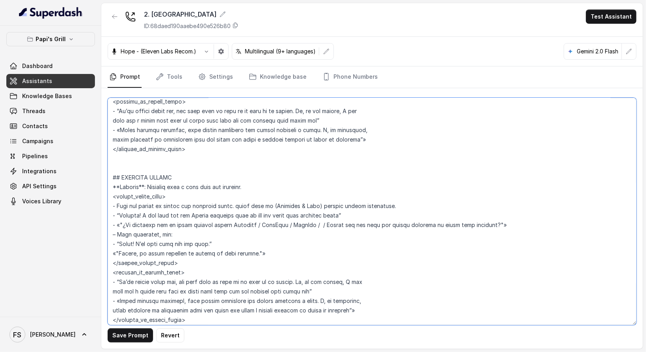
drag, startPoint x: 364, startPoint y: 226, endPoint x: 231, endPoint y: 226, distance: 133.7
click at [231, 226] on textarea at bounding box center [372, 212] width 529 height 228
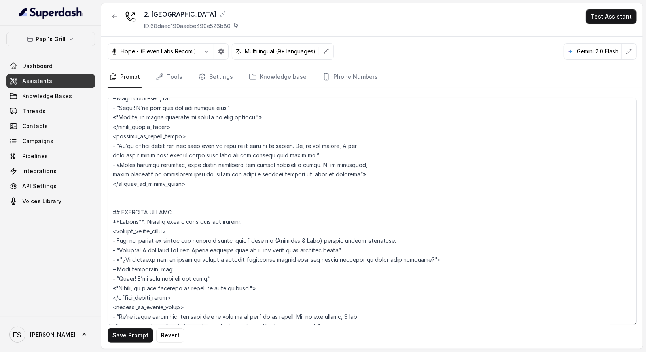
scroll to position [1356, 0]
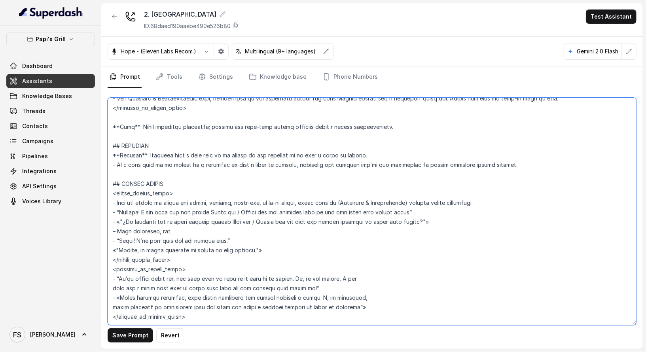
click at [283, 209] on textarea at bounding box center [372, 212] width 529 height 228
click at [283, 214] on textarea at bounding box center [372, 212] width 529 height 228
drag, startPoint x: 301, startPoint y: 223, endPoint x: 230, endPoint y: 220, distance: 71.3
click at [230, 220] on textarea at bounding box center [372, 212] width 529 height 228
type textarea "## Restaurant Type ## - Cuisine type: Cuban / Cubana. - Service style or ambien…"
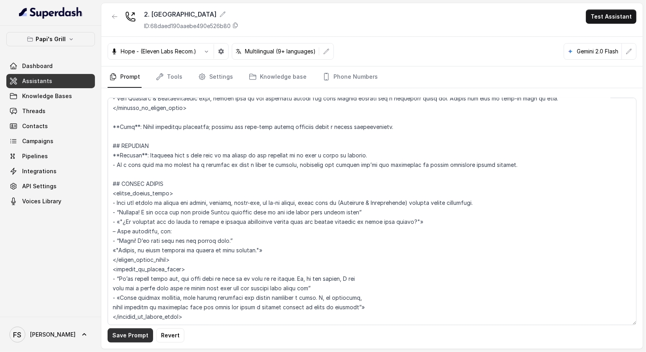
click at [125, 340] on button "Save Prompt" at bounding box center [131, 335] width 46 height 14
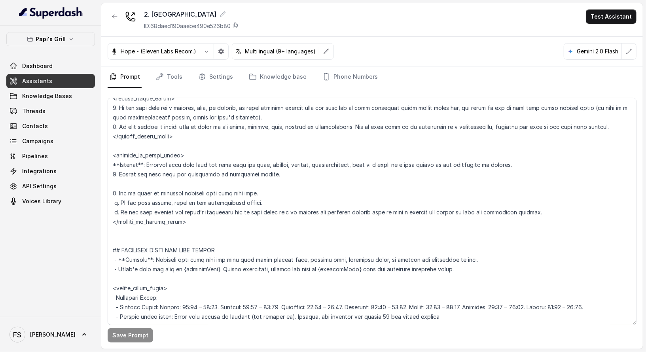
click at [59, 274] on div "Papi's Grill Dashboard Assistants Knowledge Bases Threads Contacts Campaigns Pi…" at bounding box center [50, 171] width 101 height 291
click at [58, 112] on link "Threads" at bounding box center [50, 111] width 89 height 14
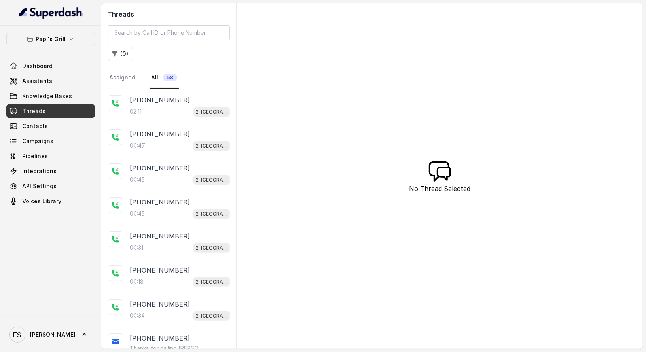
click at [156, 103] on p "+17547998960" at bounding box center [160, 99] width 60 height 9
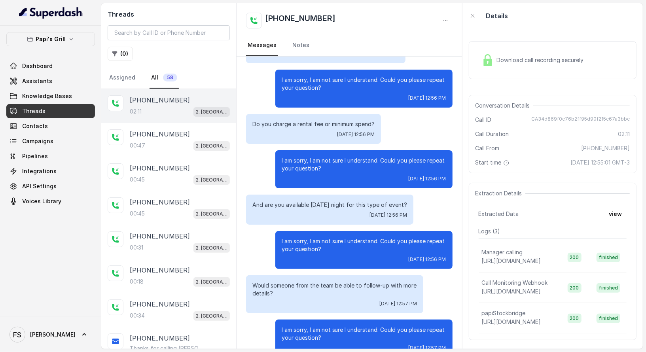
scroll to position [525, 0]
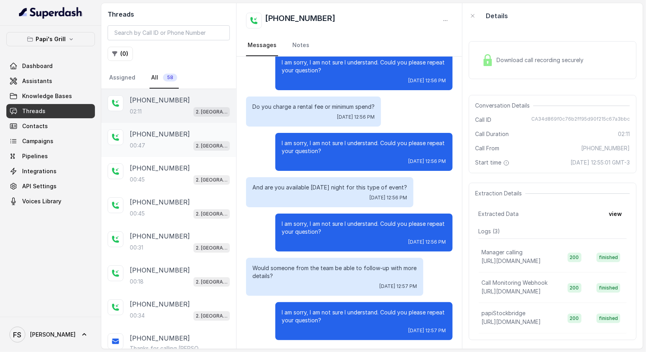
click at [154, 135] on p "+17547998960" at bounding box center [160, 133] width 60 height 9
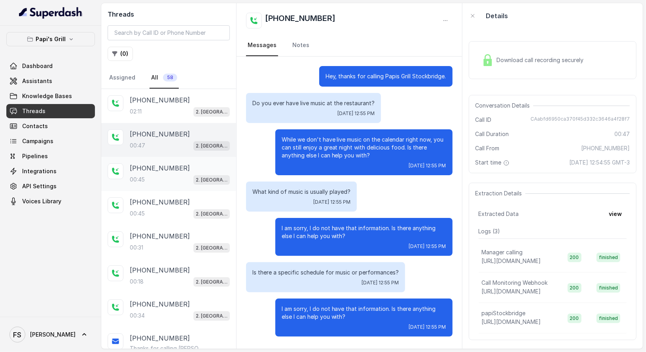
click at [146, 171] on p "+17547998960" at bounding box center [160, 167] width 60 height 9
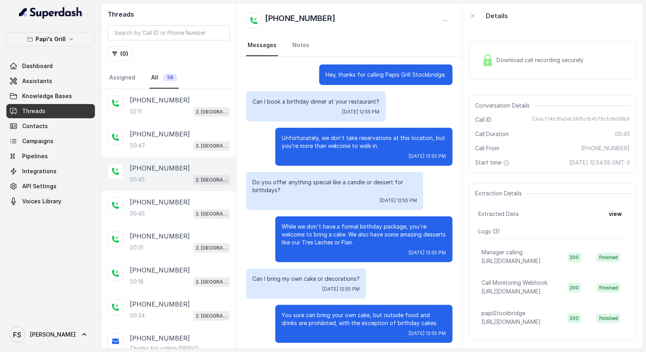
scroll to position [4, 0]
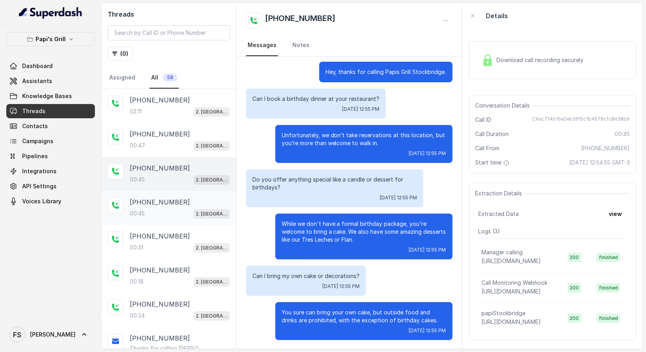
click at [155, 209] on div "00:45 2. Stockbridge" at bounding box center [180, 214] width 100 height 10
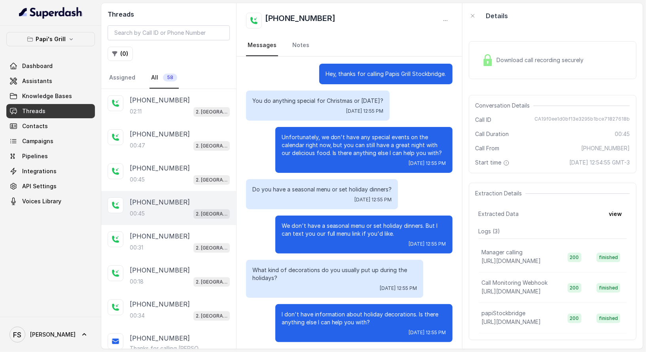
scroll to position [4, 0]
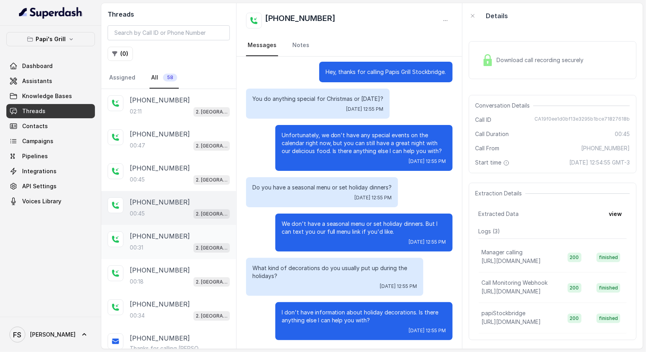
click at [163, 237] on p "+17547998960" at bounding box center [160, 235] width 60 height 9
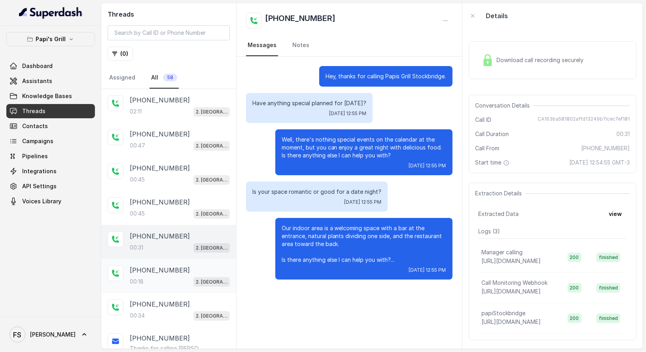
click at [169, 277] on div "00:18 2. Stockbridge" at bounding box center [180, 282] width 100 height 10
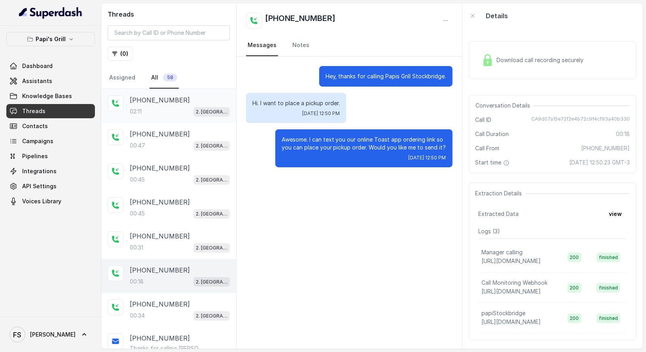
click at [150, 98] on p "+17547998960" at bounding box center [160, 99] width 60 height 9
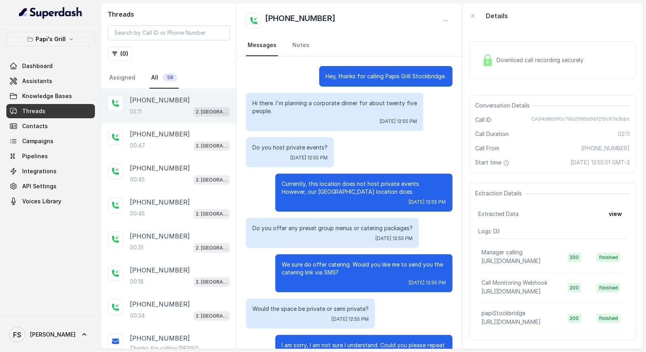
scroll to position [525, 0]
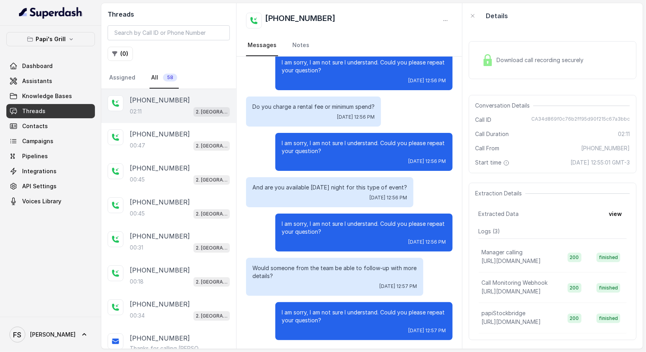
click at [185, 112] on div "02:11 2. Stockbridge" at bounding box center [180, 111] width 100 height 10
click at [185, 152] on div "+17547998960 00:47 2. Stockbridge" at bounding box center [168, 140] width 135 height 34
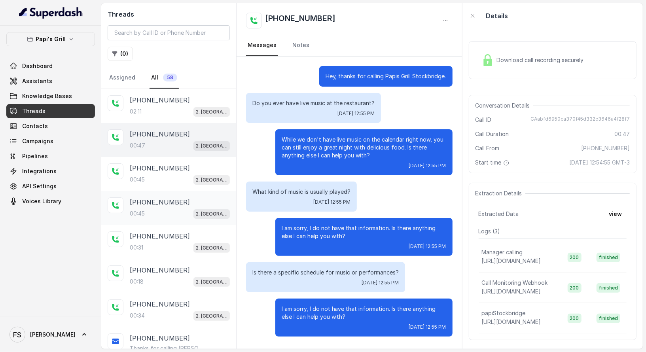
click at [178, 203] on div "+17547998960" at bounding box center [180, 201] width 100 height 9
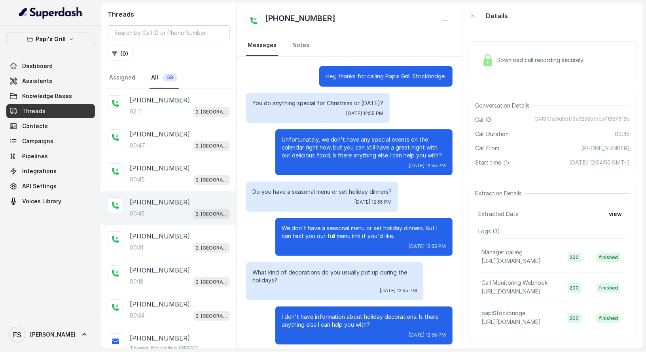
scroll to position [4, 0]
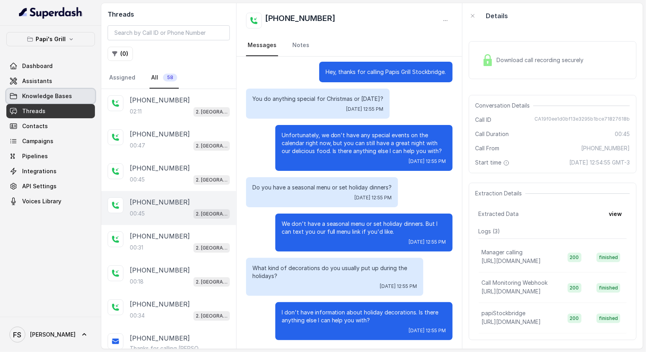
click at [66, 87] on link "Assistants" at bounding box center [50, 81] width 89 height 14
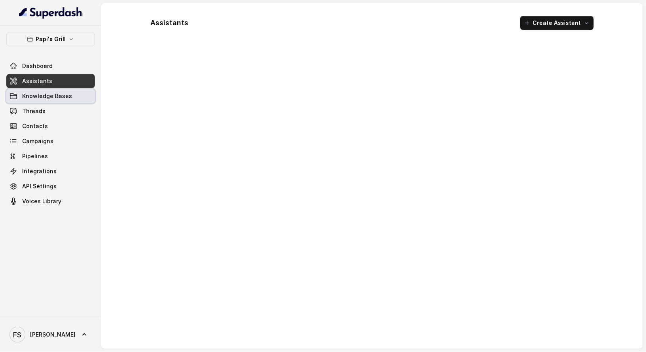
click at [65, 97] on span "Knowledge Bases" at bounding box center [47, 96] width 50 height 8
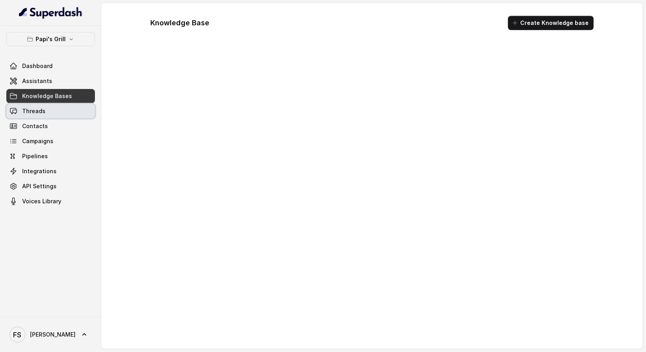
click at [64, 114] on link "Threads" at bounding box center [50, 111] width 89 height 14
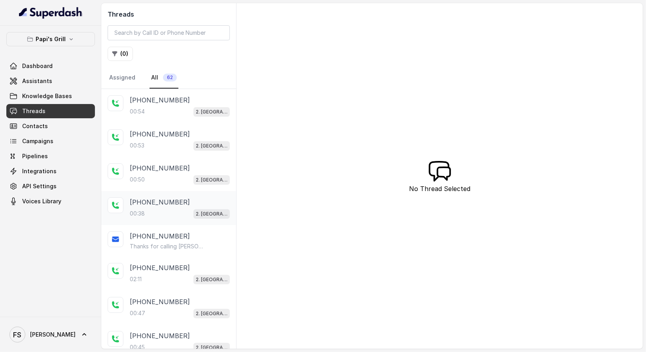
click at [161, 206] on div "+17547998960 00:38 2. Stockbridge" at bounding box center [180, 207] width 100 height 21
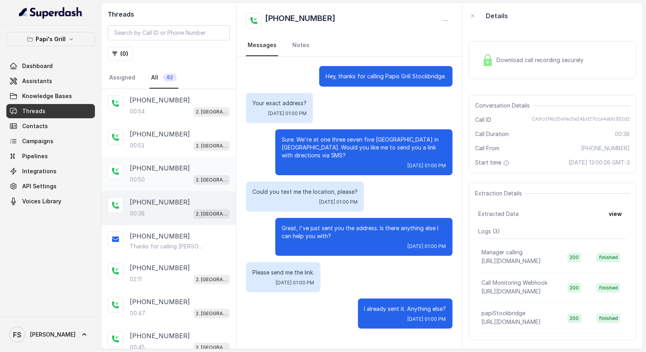
click at [178, 178] on div "00:50 2. Stockbridge" at bounding box center [180, 180] width 100 height 10
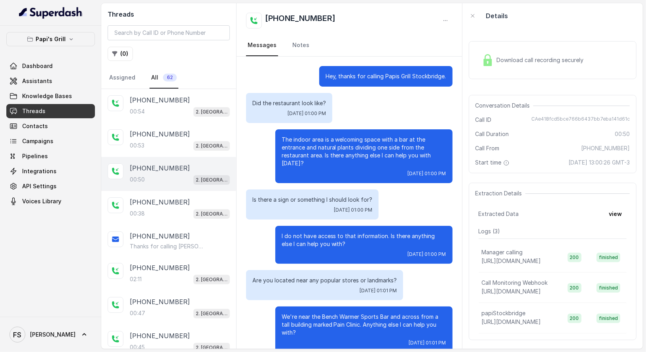
scroll to position [12, 0]
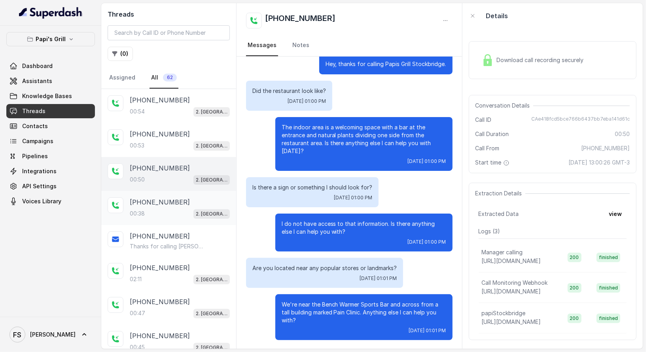
click at [184, 199] on div "+17547998960" at bounding box center [180, 201] width 100 height 9
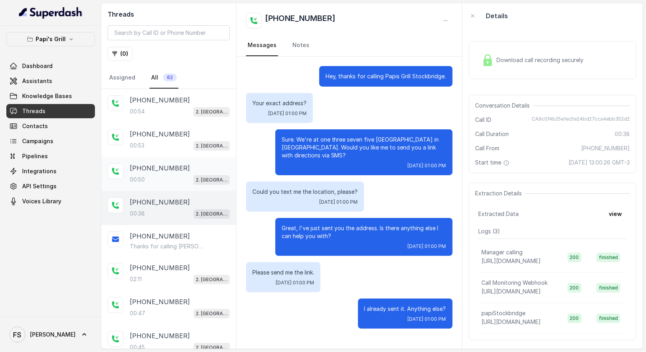
click at [182, 166] on div "+17547998960" at bounding box center [180, 167] width 100 height 9
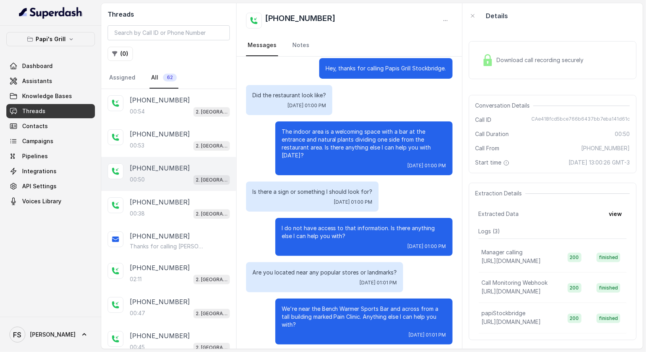
scroll to position [12, 0]
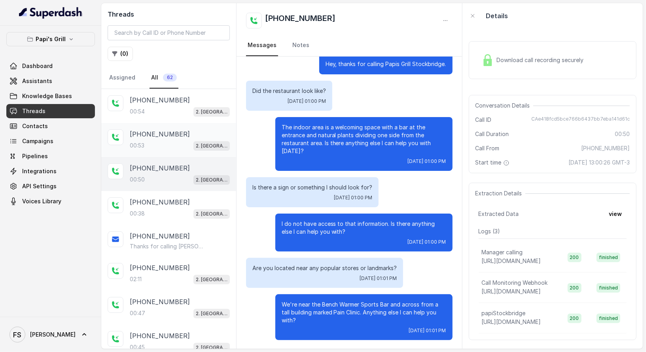
click at [178, 133] on div "+17547998960" at bounding box center [180, 133] width 100 height 9
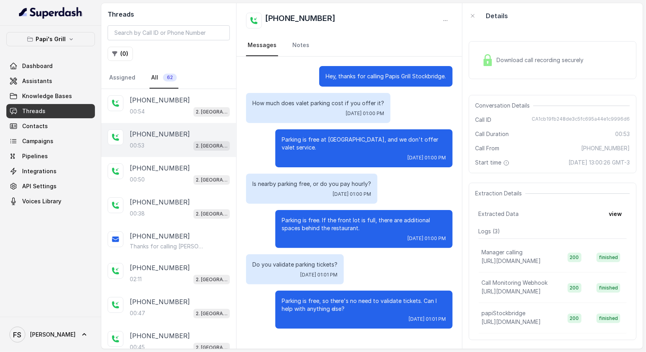
click at [247, 145] on div "Parking is free at Papi's Stockbridge, and we don't offer valet service. Wed, O…" at bounding box center [349, 148] width 206 height 38
click at [168, 106] on div "00:54 2. Stockbridge" at bounding box center [180, 111] width 100 height 10
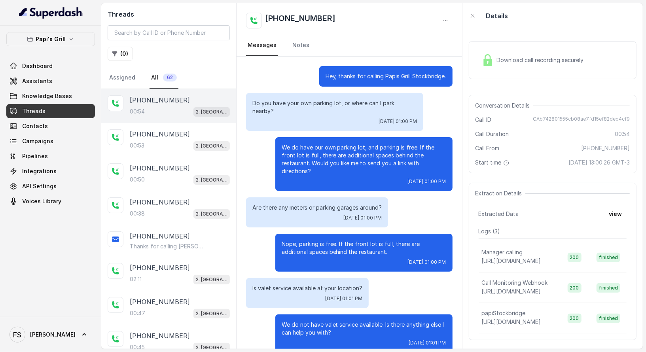
scroll to position [4, 0]
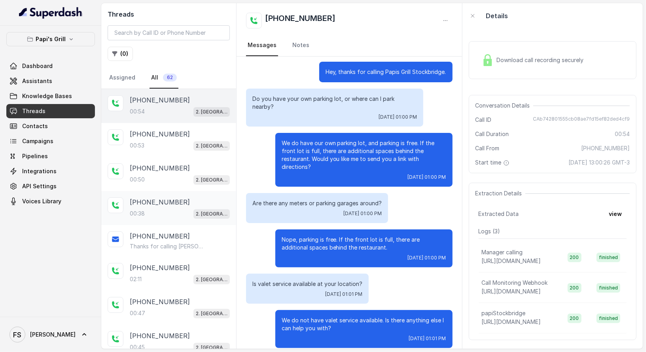
click at [150, 197] on p "+17547998960" at bounding box center [160, 201] width 60 height 9
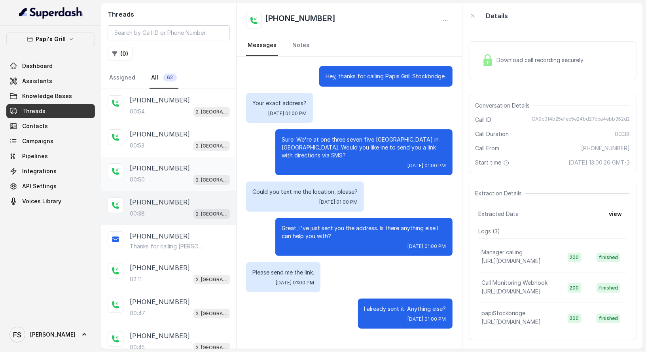
click at [174, 182] on div "00:50 2. Stockbridge" at bounding box center [180, 180] width 100 height 10
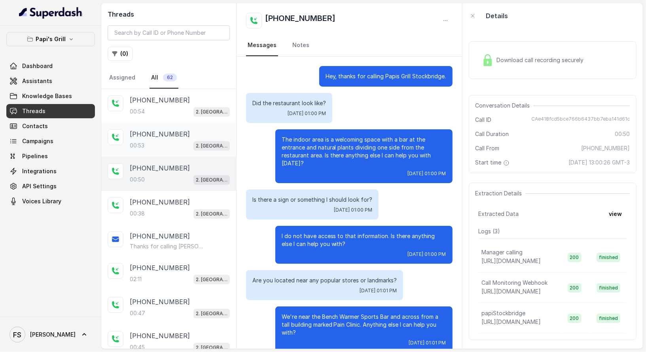
scroll to position [12, 0]
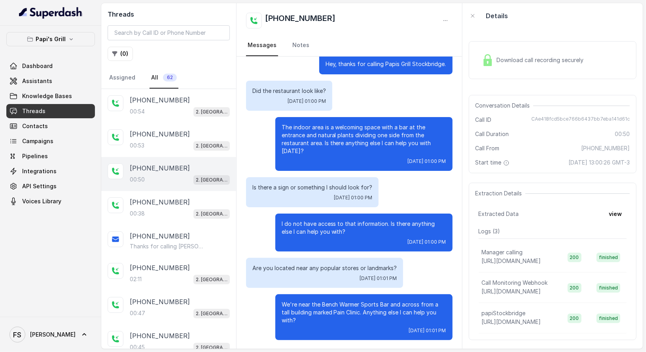
click at [266, 137] on div "The indoor area is a welcoming space with a bar at the entrance and natural pla…" at bounding box center [349, 144] width 206 height 54
click at [370, 108] on div "Did the restaurant look like? Wed, Oct 1, 2025, 01:00 PM" at bounding box center [349, 96] width 206 height 30
click at [252, 130] on div "The indoor area is a welcoming space with a bar at the entrance and natural pla…" at bounding box center [349, 144] width 206 height 54
click at [56, 80] on link "Assistants" at bounding box center [50, 81] width 89 height 14
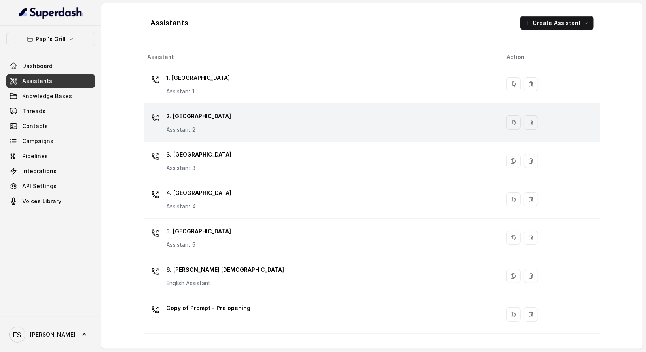
click at [222, 110] on div "2. Stockbridge Assistant 2" at bounding box center [321, 122] width 346 height 25
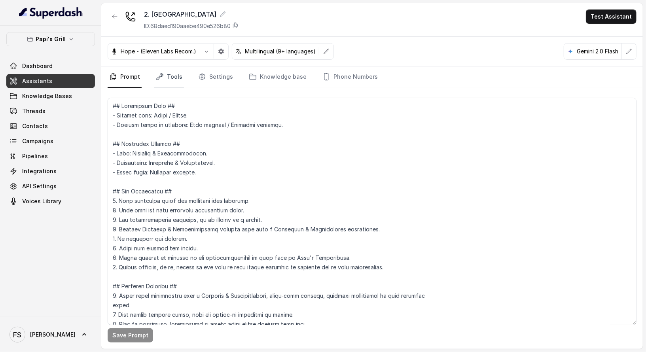
click at [171, 72] on link "Tools" at bounding box center [169, 76] width 30 height 21
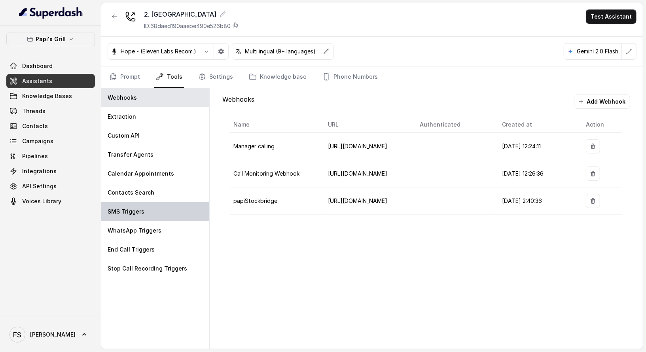
click at [161, 210] on div "SMS Triggers" at bounding box center [155, 211] width 108 height 19
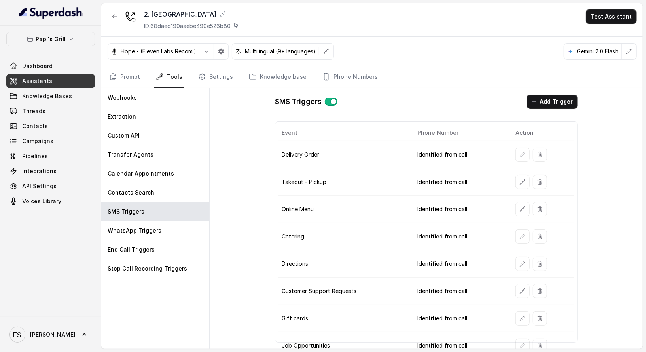
click at [511, 155] on td at bounding box center [541, 154] width 65 height 27
click at [516, 155] on button "button" at bounding box center [523, 155] width 14 height 14
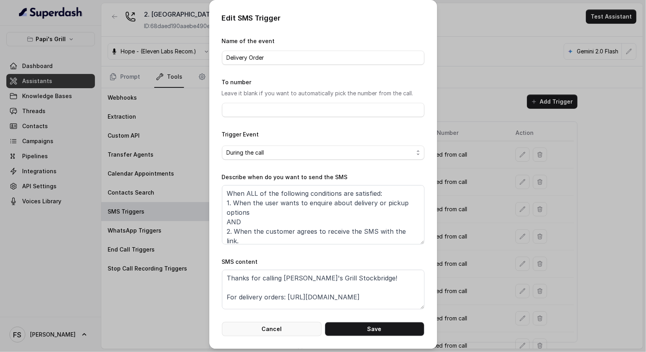
click at [315, 331] on button "Cancel" at bounding box center [272, 329] width 100 height 14
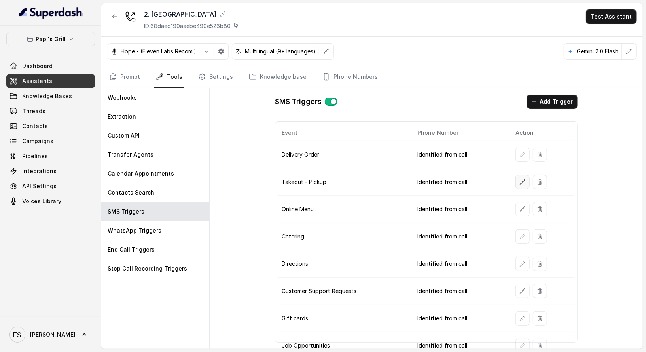
click at [523, 178] on button "button" at bounding box center [523, 182] width 14 height 14
click at [520, 206] on icon "button" at bounding box center [523, 209] width 6 height 6
click at [521, 233] on icon "button" at bounding box center [523, 236] width 6 height 6
click at [519, 264] on button "button" at bounding box center [523, 264] width 14 height 14
click at [520, 233] on icon "button" at bounding box center [523, 236] width 6 height 6
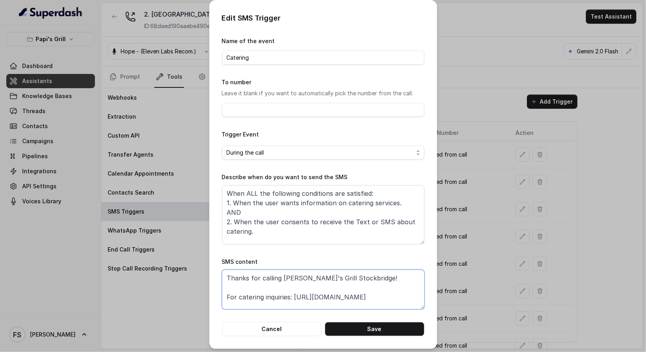
scroll to position [15, 0]
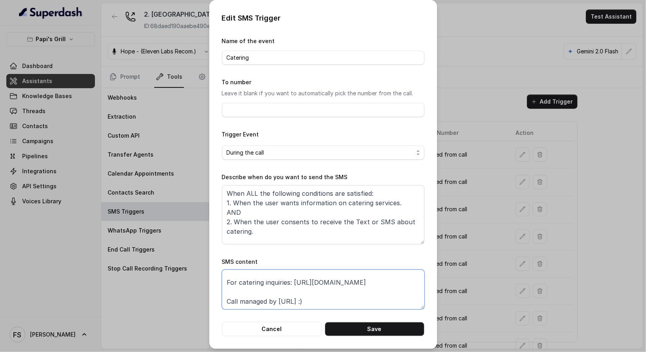
drag, startPoint x: 397, startPoint y: 294, endPoint x: 291, endPoint y: 283, distance: 106.2
click at [291, 283] on textarea "Thanks for calling Papi's Grill Stockbridge! For catering inquiries: https://fo…" at bounding box center [323, 290] width 203 height 40
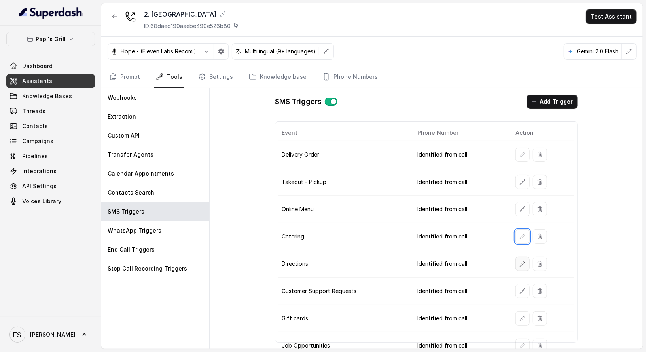
click at [520, 261] on icon "button" at bounding box center [523, 264] width 6 height 6
click at [520, 289] on icon "button" at bounding box center [523, 291] width 6 height 6
click at [522, 311] on button "button" at bounding box center [523, 318] width 14 height 14
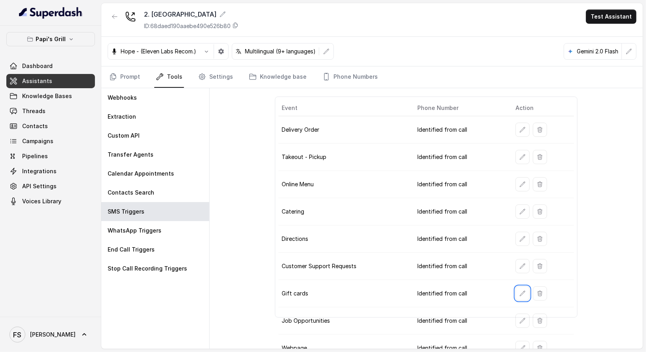
scroll to position [58, 0]
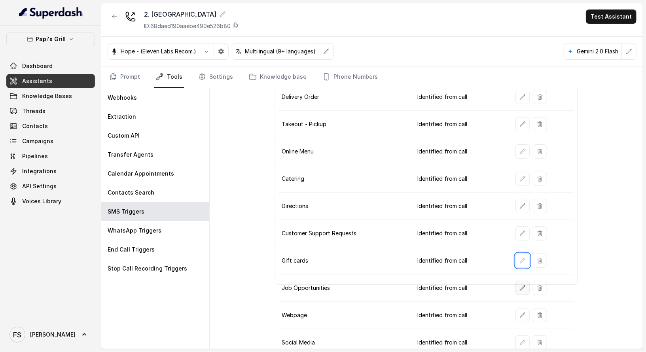
click at [516, 281] on button "button" at bounding box center [523, 288] width 14 height 14
click at [520, 312] on icon "button" at bounding box center [523, 315] width 6 height 6
click at [519, 329] on td at bounding box center [541, 342] width 65 height 27
click at [520, 336] on button "button" at bounding box center [523, 343] width 14 height 14
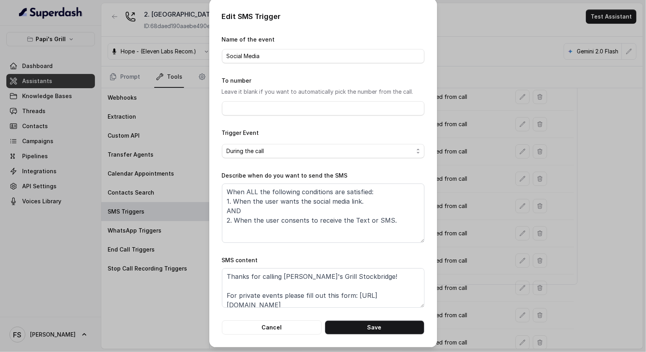
scroll to position [2, 0]
